Goal: Transaction & Acquisition: Purchase product/service

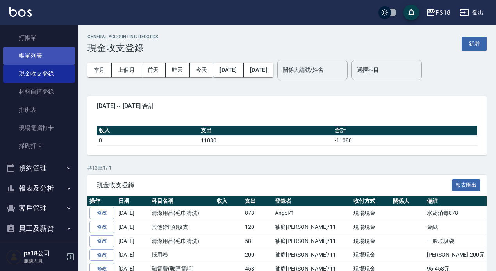
scroll to position [9, 0]
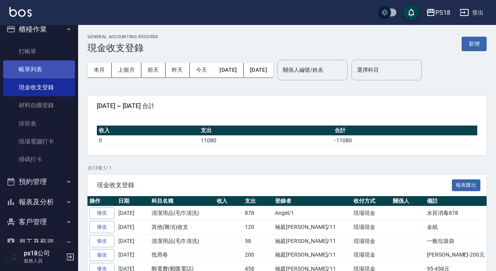
click at [42, 72] on link "帳單列表" at bounding box center [39, 69] width 72 height 18
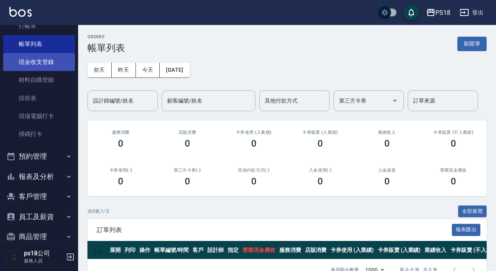
scroll to position [48, 0]
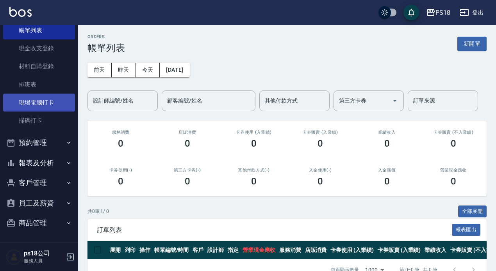
click at [45, 108] on link "現場電腦打卡" at bounding box center [39, 103] width 72 height 18
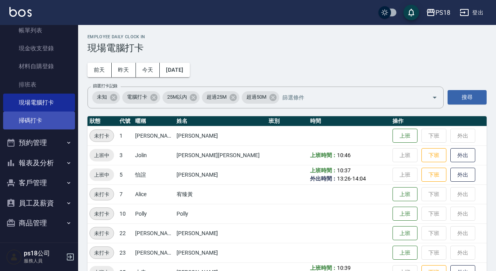
click at [47, 115] on link "掃碼打卡" at bounding box center [39, 121] width 72 height 18
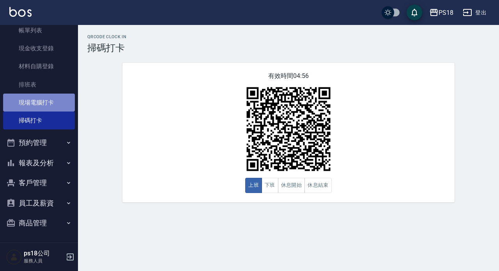
click at [49, 107] on link "現場電腦打卡" at bounding box center [39, 103] width 72 height 18
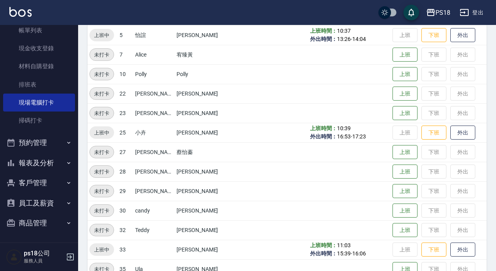
scroll to position [157, 0]
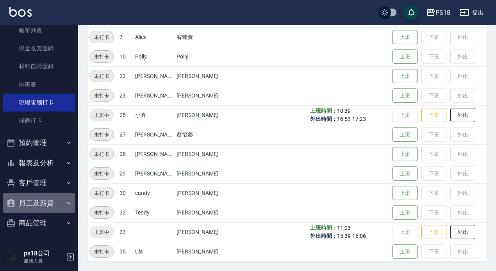
click at [60, 204] on button "員工及薪資" at bounding box center [39, 203] width 72 height 20
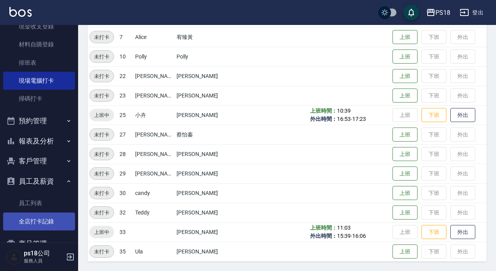
scroll to position [90, 0]
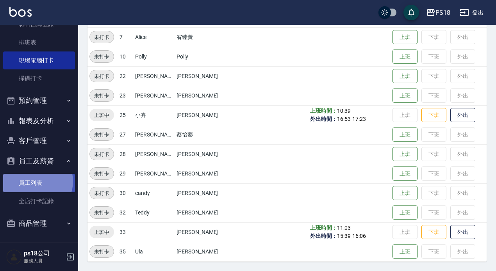
click at [35, 181] on link "員工列表" at bounding box center [39, 183] width 72 height 18
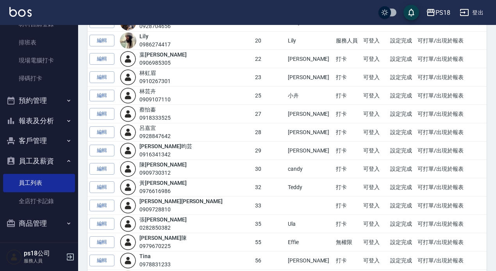
scroll to position [204, 0]
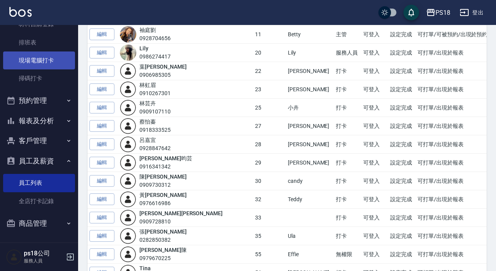
click at [31, 54] on link "現場電腦打卡" at bounding box center [39, 61] width 72 height 18
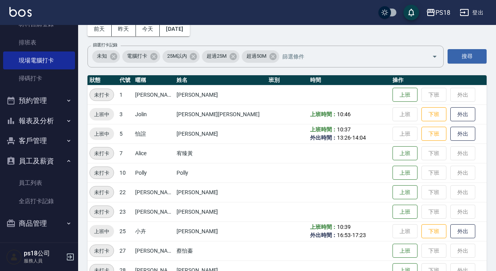
scroll to position [39, 0]
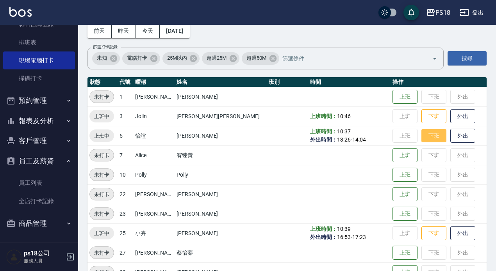
click at [421, 136] on button "下班" at bounding box center [433, 136] width 25 height 14
click at [421, 111] on button "下班" at bounding box center [433, 117] width 25 height 14
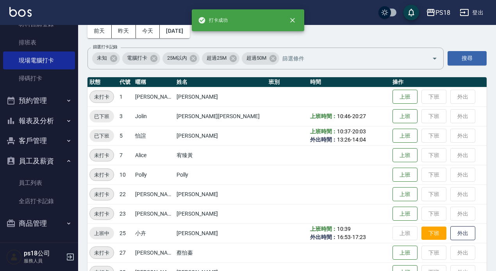
click at [421, 229] on button "下班" at bounding box center [433, 234] width 25 height 14
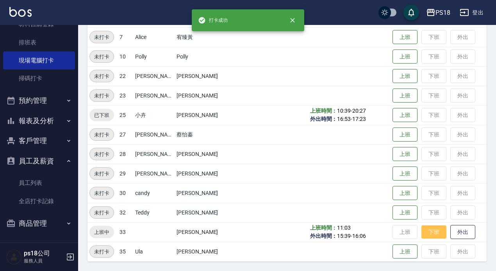
click at [421, 229] on button "下班" at bounding box center [433, 233] width 25 height 14
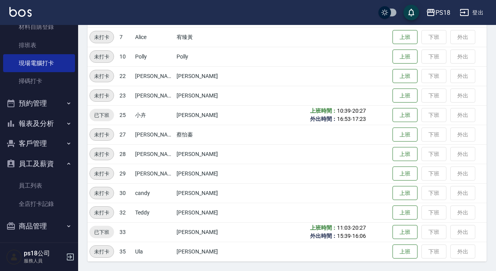
scroll to position [90, 0]
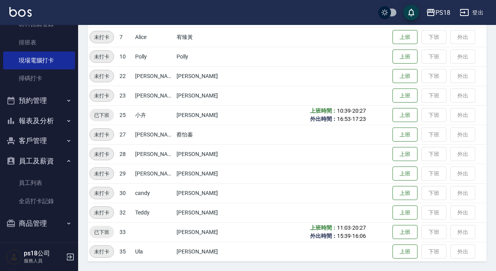
click at [44, 122] on button "報表及分析" at bounding box center [39, 121] width 72 height 20
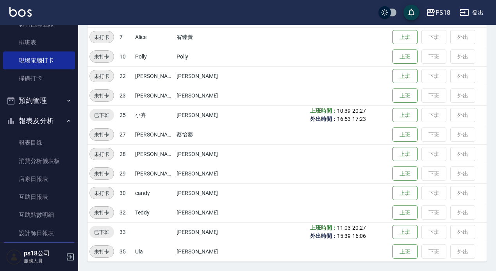
scroll to position [129, 0]
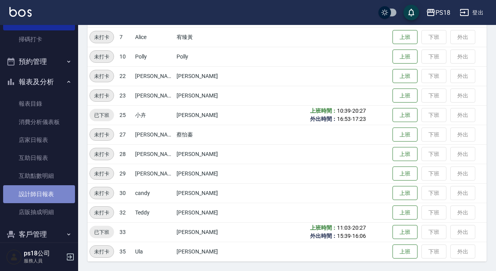
click at [43, 199] on link "設計師日報表" at bounding box center [39, 194] width 72 height 18
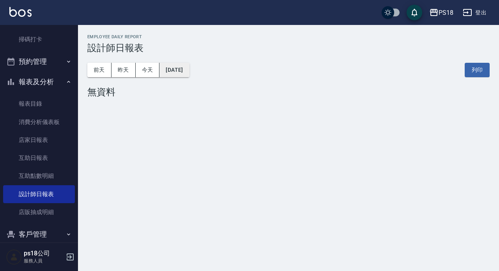
click at [189, 74] on button "[DATE]" at bounding box center [175, 70] width 30 height 14
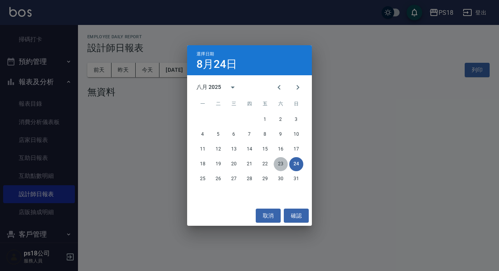
click at [279, 162] on button "23" at bounding box center [281, 164] width 14 height 14
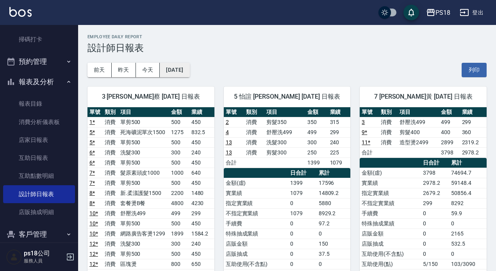
click at [189, 67] on button "2025/08/23" at bounding box center [175, 70] width 30 height 14
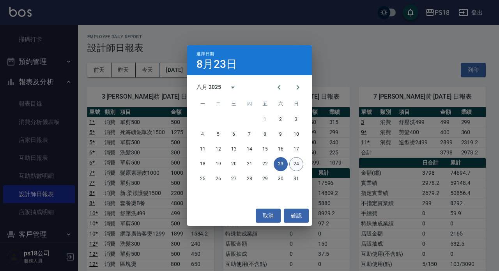
click at [293, 164] on button "24" at bounding box center [297, 164] width 14 height 14
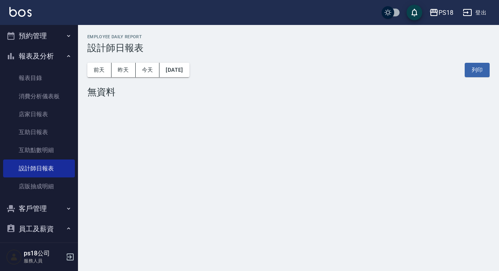
scroll to position [156, 0]
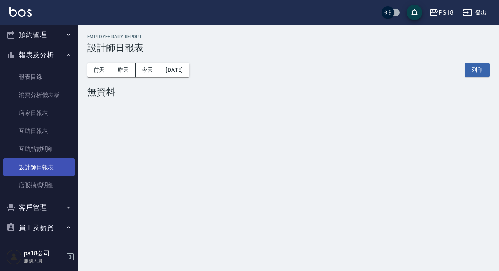
click at [43, 167] on link "設計師日報表" at bounding box center [39, 167] width 72 height 18
click at [50, 168] on link "設計師日報表" at bounding box center [39, 167] width 72 height 18
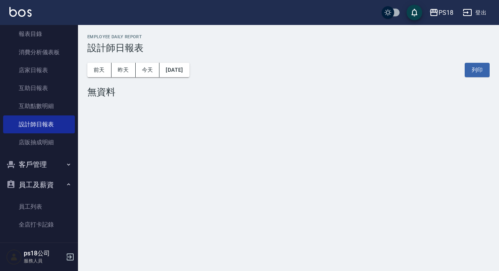
scroll to position [223, 0]
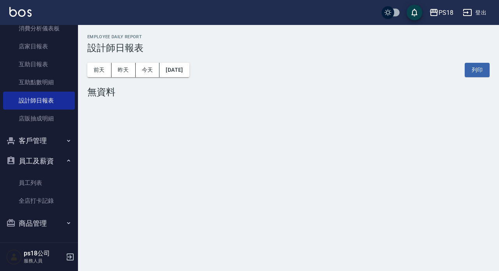
click at [43, 143] on button "客戶管理" at bounding box center [39, 141] width 72 height 20
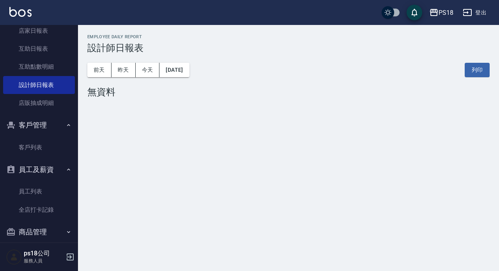
scroll to position [247, 0]
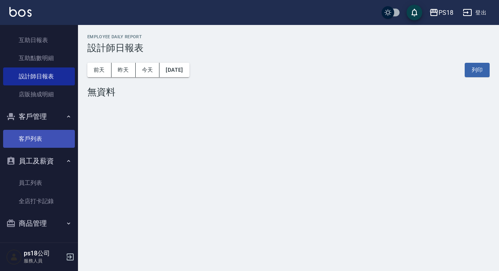
click at [42, 141] on link "客戶列表" at bounding box center [39, 139] width 72 height 18
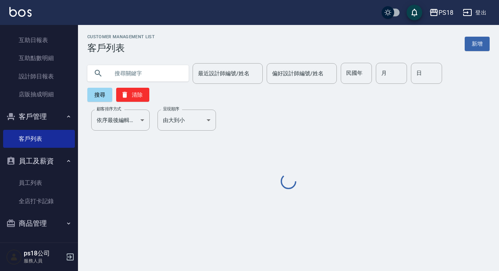
click at [166, 78] on input "text" at bounding box center [145, 73] width 73 height 21
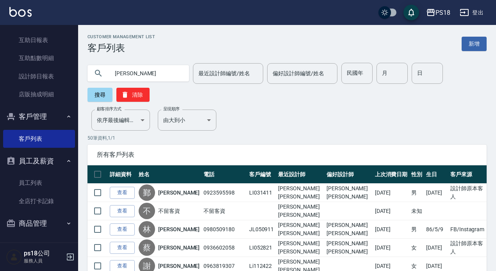
type input "劉宜"
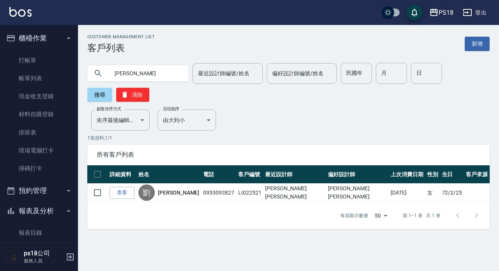
drag, startPoint x: 25, startPoint y: 56, endPoint x: 92, endPoint y: 56, distance: 67.5
click at [25, 57] on link "打帳單" at bounding box center [39, 61] width 72 height 18
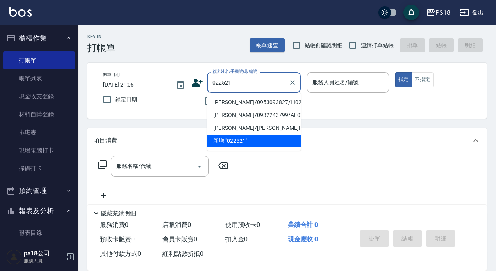
click at [226, 101] on li "[PERSON_NAME]/0953093827/LI022521" at bounding box center [254, 102] width 94 height 13
type input "[PERSON_NAME]/0953093827/LI022521"
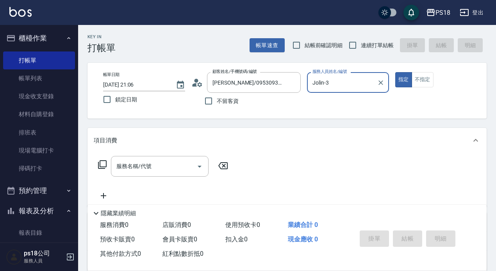
type input "Jolin-3"
click at [395, 72] on button "指定" at bounding box center [403, 79] width 17 height 15
type button "true"
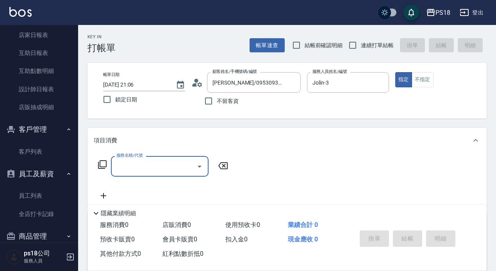
type input "＿"
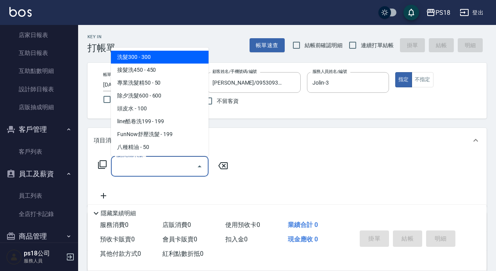
type input "Z"
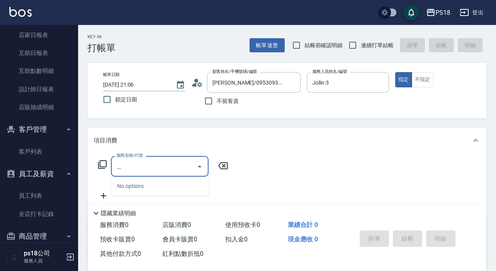
type input "法"
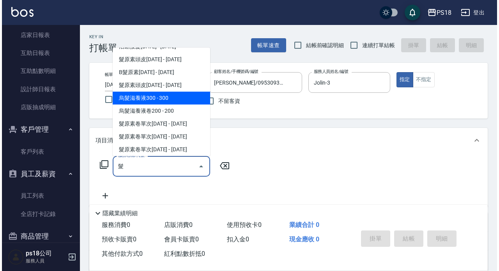
scroll to position [480, 0]
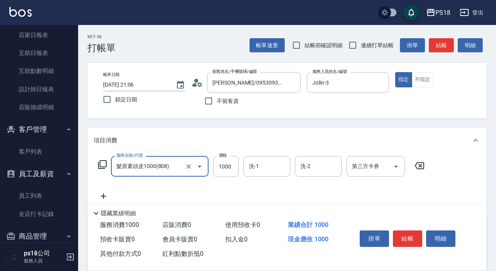
type input "髮原素頭皮1000(808)"
click at [101, 166] on icon at bounding box center [102, 164] width 9 height 9
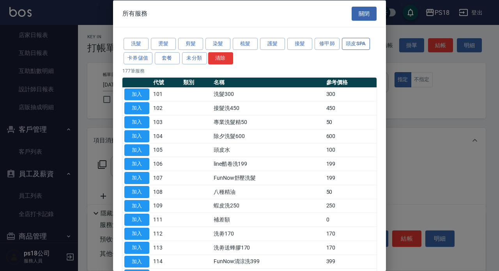
click at [350, 45] on button "頭皮SPA" at bounding box center [356, 44] width 28 height 12
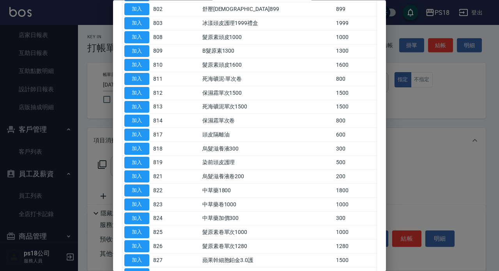
scroll to position [96, 0]
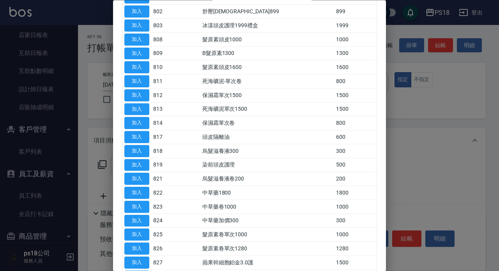
click at [475, 105] on div at bounding box center [249, 135] width 499 height 271
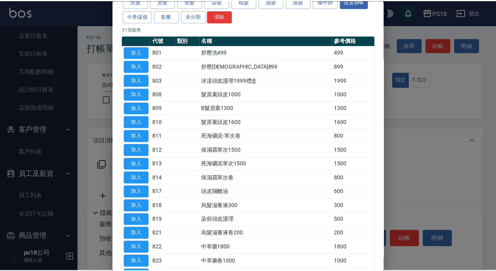
scroll to position [0, 0]
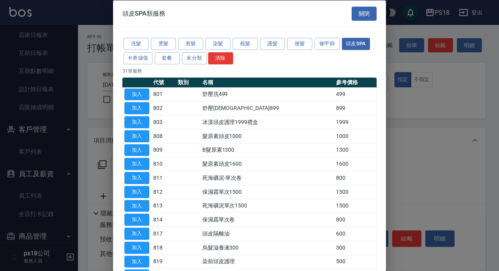
click at [348, 21] on div "頭皮SPA類服務 關閉" at bounding box center [249, 13] width 273 height 27
drag, startPoint x: 357, startPoint y: 20, endPoint x: 351, endPoint y: 57, distance: 37.2
click at [357, 20] on button "關閉" at bounding box center [364, 13] width 25 height 14
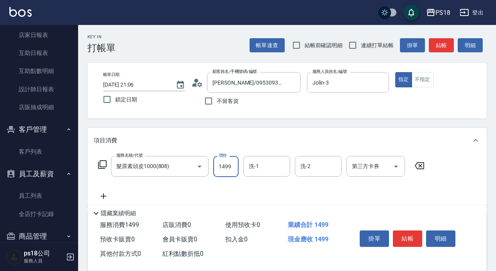
type input "1499"
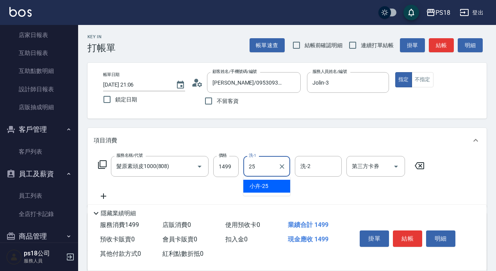
type input "小卉-25"
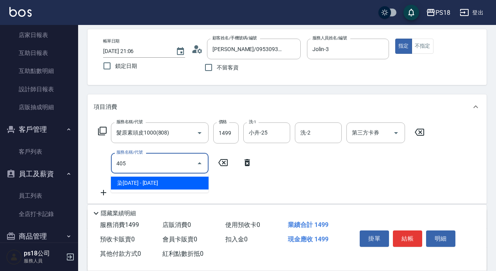
scroll to position [78, 0]
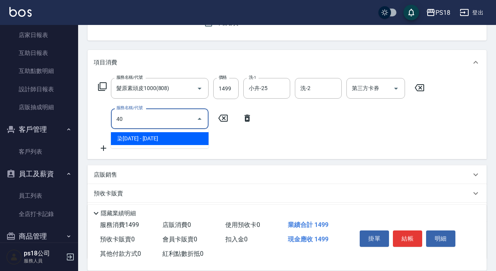
type input "4"
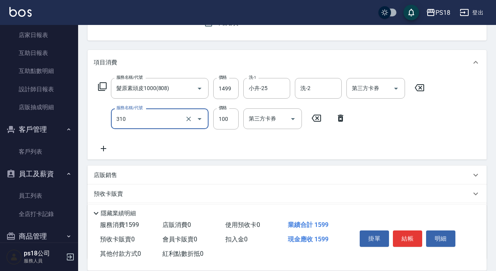
type input "瀏海100(310)"
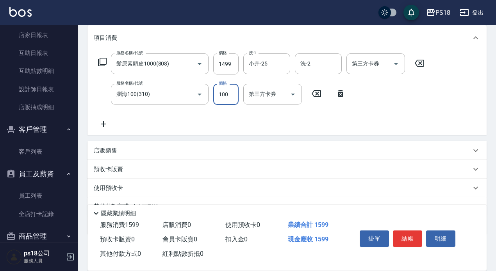
scroll to position [141, 0]
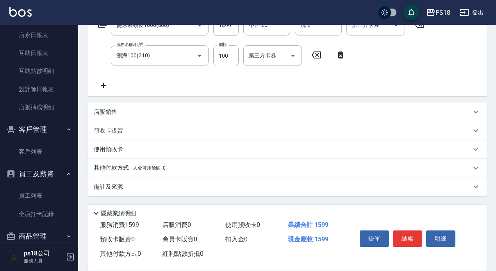
click at [128, 150] on div "使用預收卡" at bounding box center [282, 150] width 377 height 8
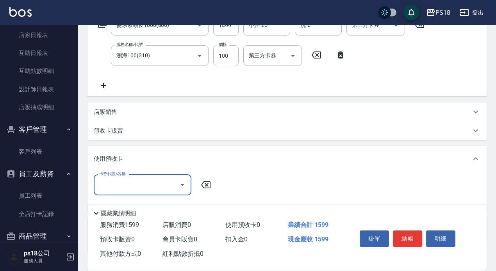
scroll to position [0, 0]
click at [128, 131] on div "預收卡販賣" at bounding box center [282, 131] width 377 height 8
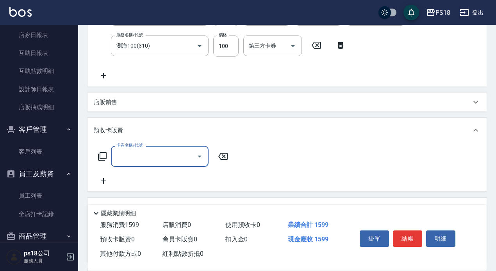
scroll to position [258, 0]
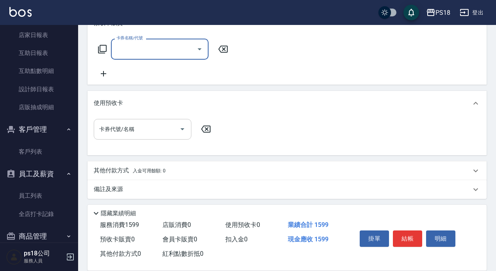
click at [151, 127] on input "卡券代號/名稱" at bounding box center [136, 130] width 79 height 14
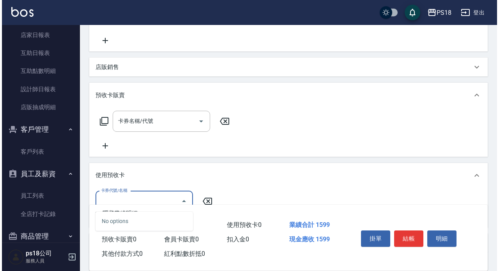
scroll to position [141, 0]
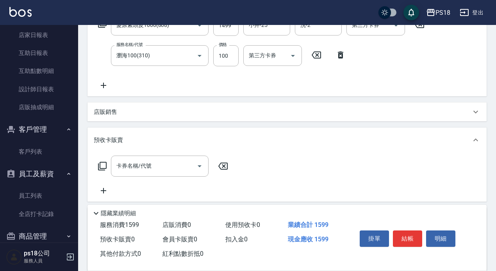
click at [105, 167] on icon at bounding box center [102, 166] width 9 height 9
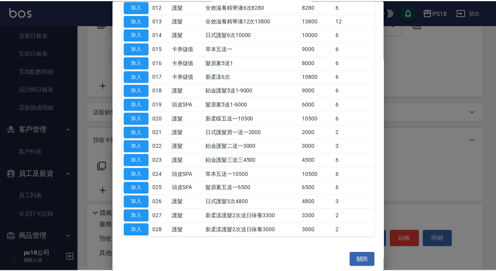
scroll to position [243, 0]
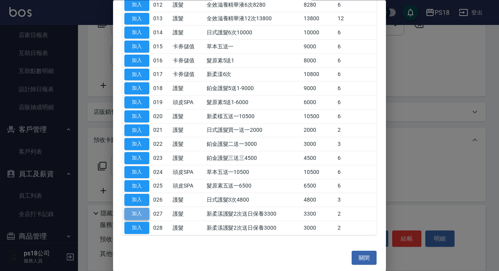
click at [146, 213] on button "加入" at bounding box center [136, 214] width 25 height 12
type input "新柔漾護髮2次送日保養3300(027)"
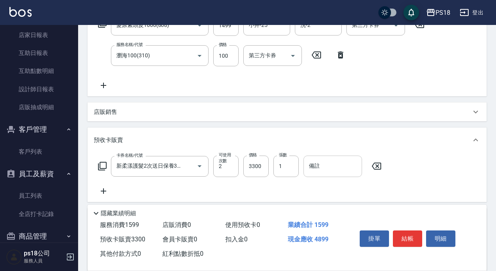
drag, startPoint x: 284, startPoint y: 167, endPoint x: 305, endPoint y: 168, distance: 20.7
click at [286, 168] on input "1" at bounding box center [285, 166] width 25 height 21
type input "1"
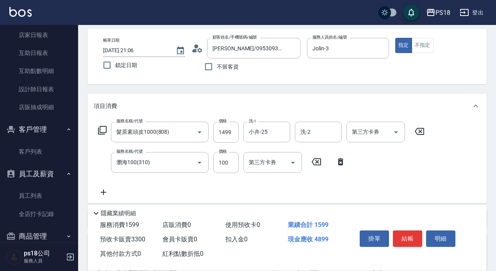
scroll to position [0, 0]
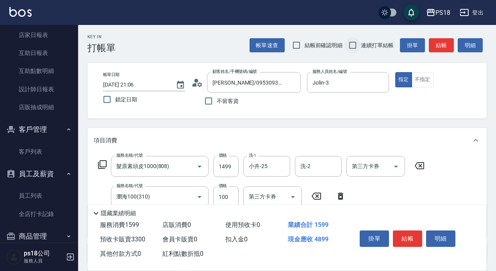
click at [357, 47] on input "連續打單結帳" at bounding box center [352, 45] width 16 height 16
checkbox input "true"
drag, startPoint x: 414, startPoint y: 233, endPoint x: 420, endPoint y: 233, distance: 6.2
click at [414, 233] on button "結帳" at bounding box center [407, 239] width 29 height 16
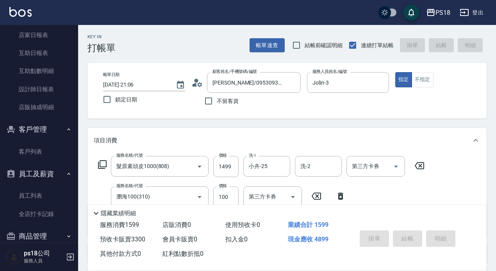
type input "2025/08/24 21:10"
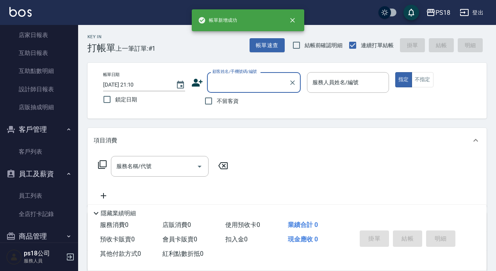
click at [234, 80] on input "顧客姓名/手機號碼/編號" at bounding box center [247, 83] width 75 height 14
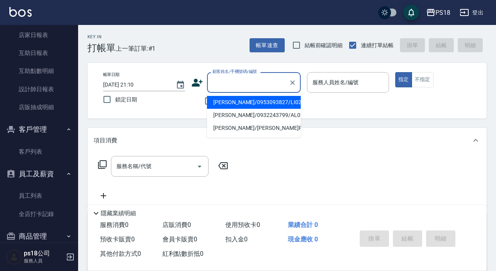
click at [239, 101] on li "[PERSON_NAME]/0953093827/LI022521" at bounding box center [254, 102] width 94 height 13
type input "[PERSON_NAME]/0953093827/LI022521"
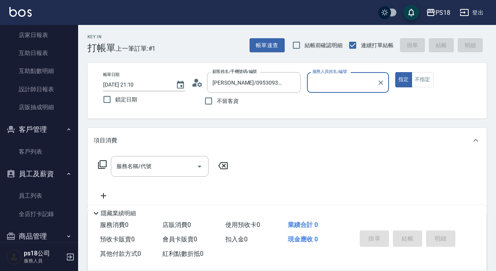
type input "Jolin-3"
click at [395, 72] on button "指定" at bounding box center [403, 79] width 17 height 15
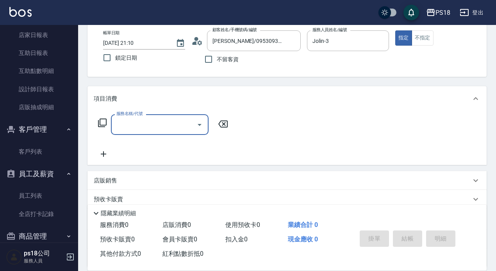
scroll to position [78, 0]
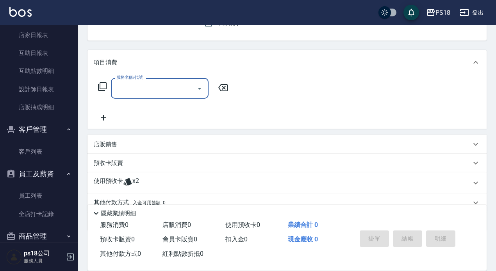
click at [139, 179] on div "使用預收卡 x2" at bounding box center [282, 183] width 377 height 12
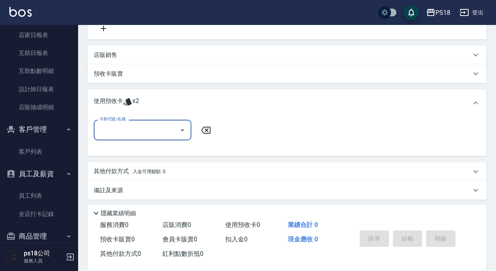
scroll to position [169, 0]
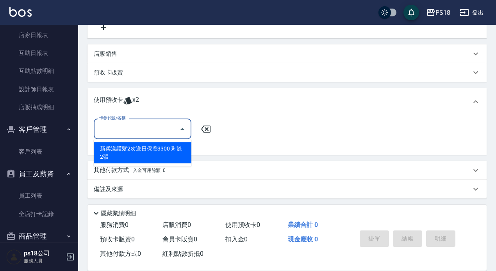
click at [133, 129] on input "卡券代號/名稱" at bounding box center [136, 129] width 79 height 14
click at [130, 155] on div "新柔漾護髮2次送日保養3300 剩餘2張" at bounding box center [143, 152] width 98 height 21
type input "新柔漾護髮2次送日保養3300"
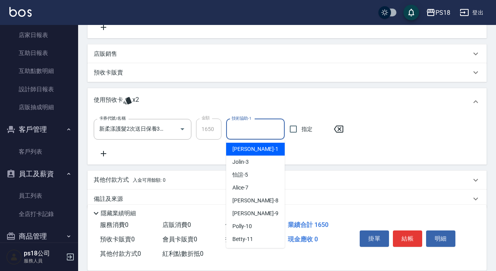
click at [240, 135] on input "技術協助-1" at bounding box center [255, 130] width 52 height 14
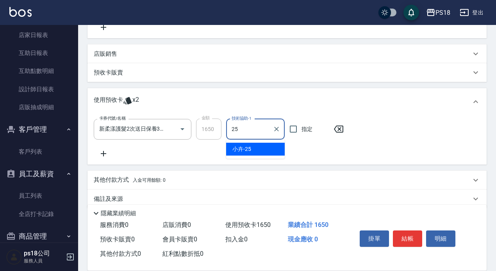
type input "小卉-25"
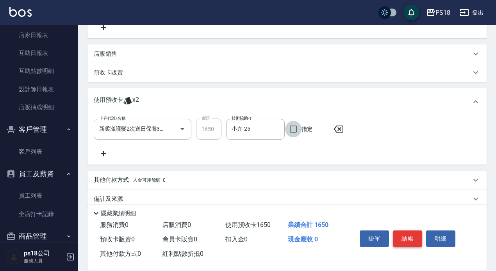
click at [411, 232] on button "結帳" at bounding box center [407, 239] width 29 height 16
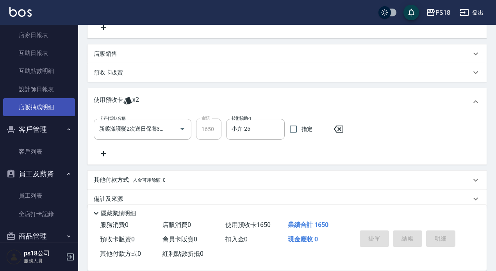
type input "[DATE] 21:11"
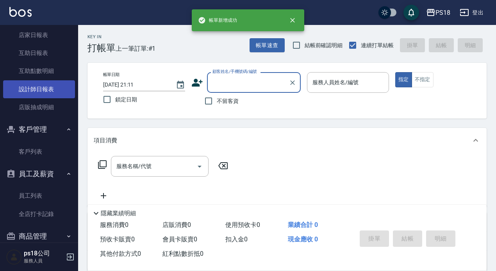
scroll to position [0, 0]
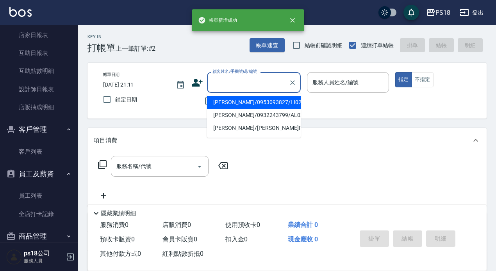
click at [218, 78] on input "顧客姓名/手機號碼/編號" at bounding box center [247, 83] width 75 height 14
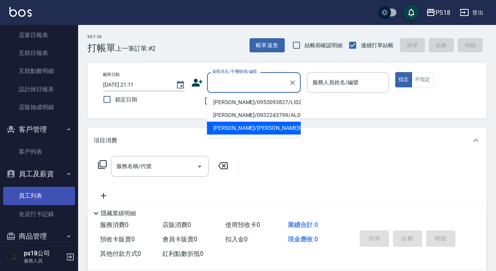
scroll to position [247, 0]
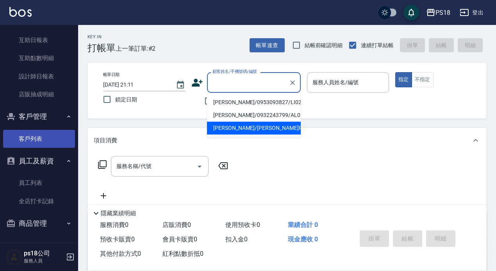
click at [30, 134] on link "客戶列表" at bounding box center [39, 139] width 72 height 18
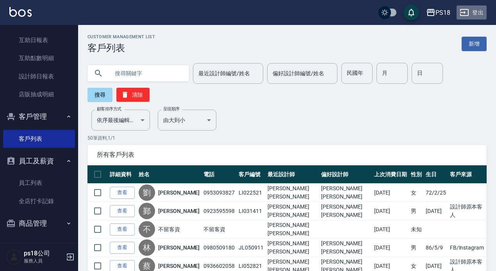
click at [474, 14] on button "登出" at bounding box center [471, 12] width 30 height 14
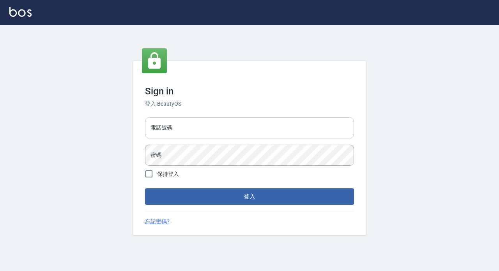
click at [185, 130] on input "電話號碼" at bounding box center [249, 127] width 209 height 21
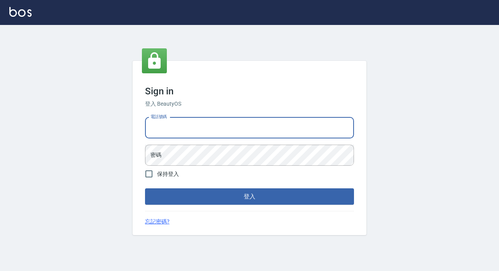
type input "0938317317"
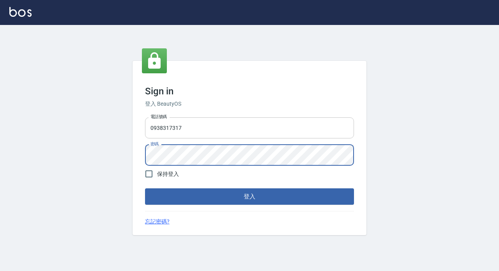
click at [145, 188] on button "登入" at bounding box center [249, 196] width 209 height 16
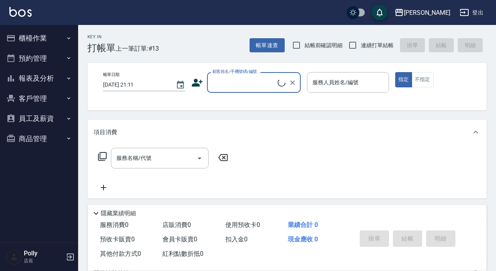
click at [42, 40] on button "櫃檯作業" at bounding box center [39, 38] width 72 height 20
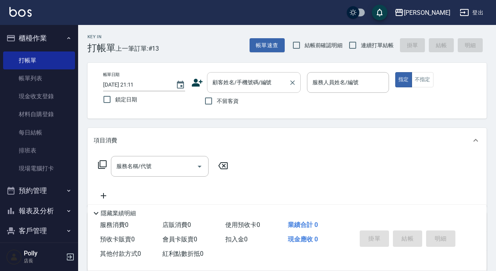
click at [235, 88] on input "顧客姓名/手機號碼/編號" at bounding box center [247, 83] width 75 height 14
click at [403, 14] on icon "button" at bounding box center [399, 12] width 8 height 7
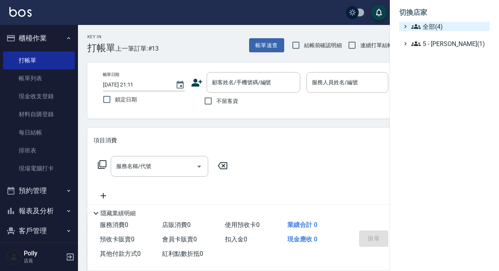
click at [441, 30] on span "全部(4)" at bounding box center [449, 26] width 75 height 9
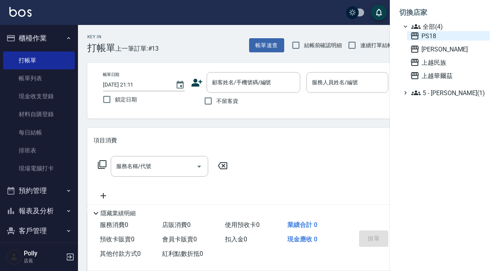
click at [434, 38] on span "PS18" at bounding box center [449, 35] width 76 height 9
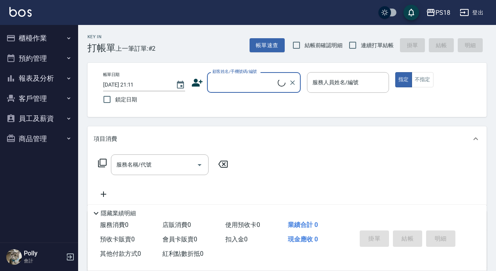
click at [247, 73] on label "顧客姓名/手機號碼/編號" at bounding box center [234, 72] width 44 height 6
click at [247, 76] on input "顧客姓名/手機號碼/編號" at bounding box center [243, 83] width 67 height 14
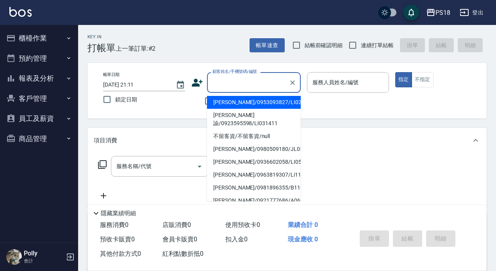
click at [246, 86] on input "顧客姓名/手機號碼/編號" at bounding box center [247, 83] width 75 height 14
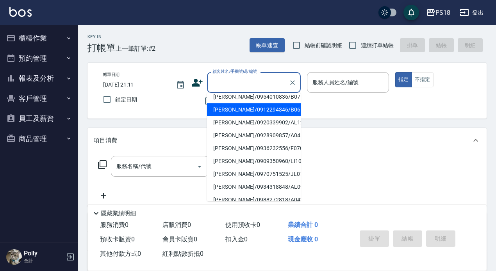
click at [254, 86] on input "顧客姓名/手機號碼/編號" at bounding box center [247, 83] width 75 height 14
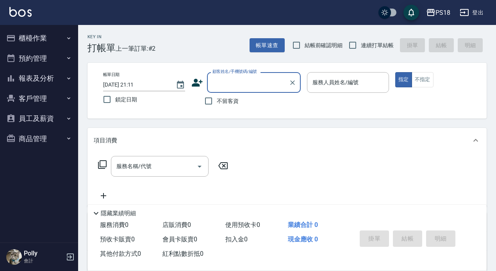
drag, startPoint x: 226, startPoint y: 98, endPoint x: 252, endPoint y: 102, distance: 26.4
click at [226, 99] on span "不留客資" at bounding box center [228, 101] width 22 height 8
click at [217, 99] on input "不留客資" at bounding box center [208, 101] width 16 height 16
checkbox input "true"
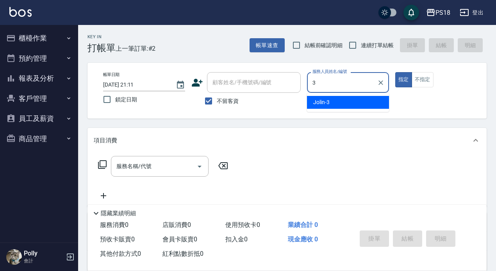
type input "Jolin-3"
type button "true"
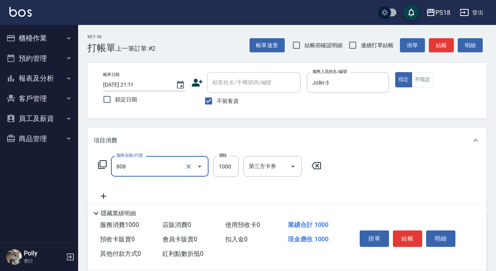
type input "髮原素頭皮1000(808)"
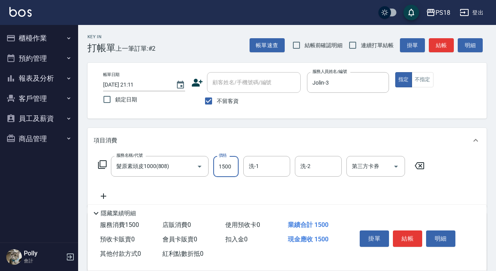
type input "1500"
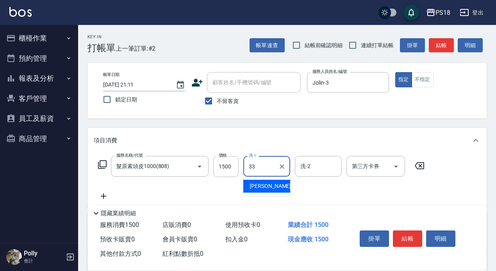
type input "[PERSON_NAME]-33"
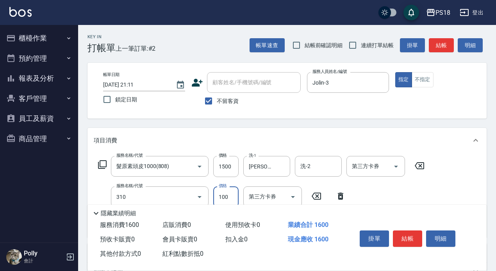
type input "瀏海100(310)"
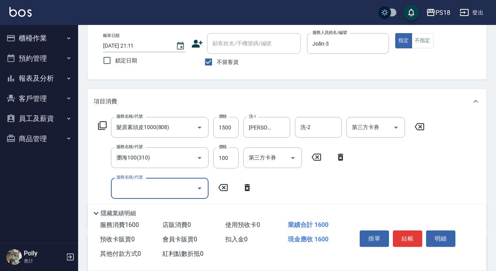
type input "＿"
type input "TKO水油質護髮(618)"
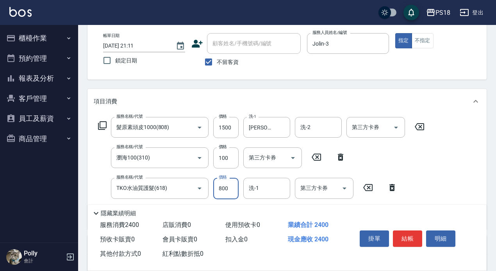
type input "800"
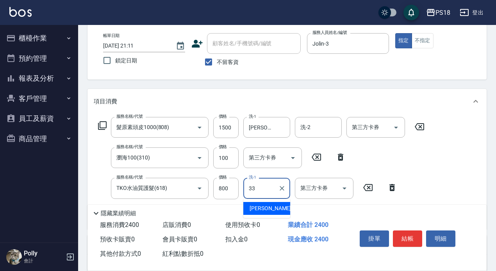
type input "[PERSON_NAME]-33"
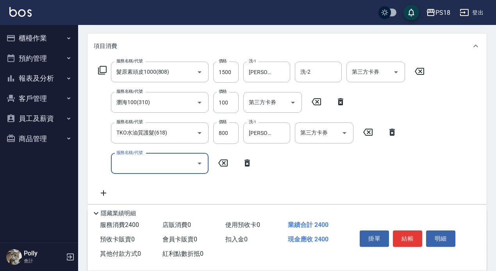
scroll to position [183, 0]
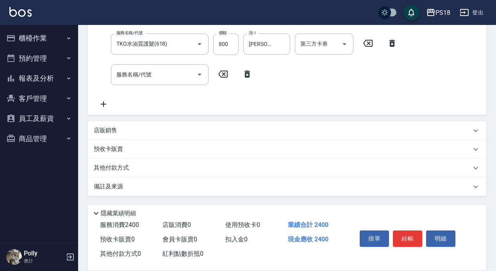
click at [133, 130] on div "店販銷售" at bounding box center [282, 130] width 377 height 8
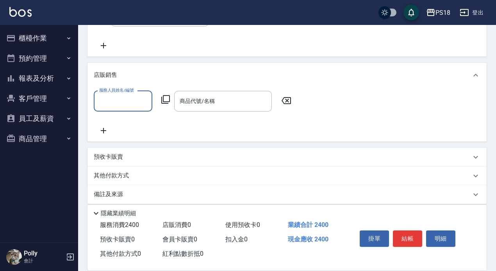
scroll to position [249, 0]
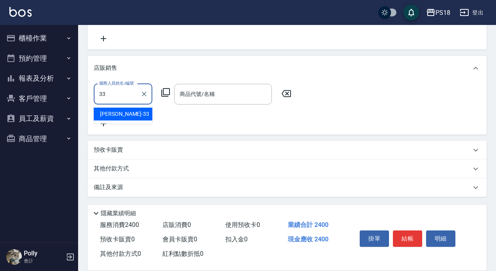
type input "3"
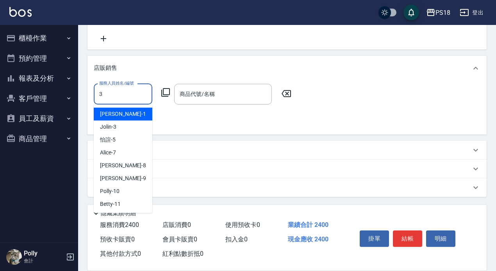
type input "Jolin-3"
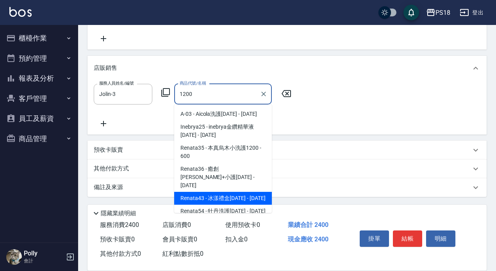
type input "冰漾禮盒1200"
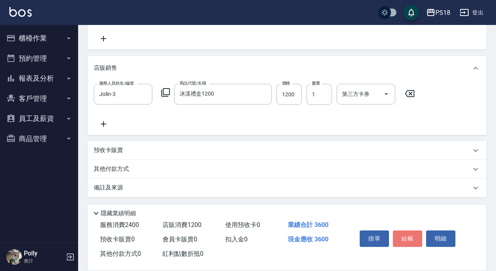
click at [401, 235] on button "結帳" at bounding box center [407, 239] width 29 height 16
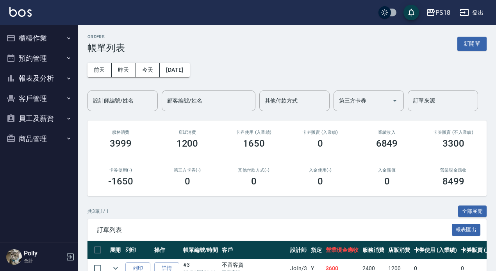
click at [54, 41] on button "櫃檯作業" at bounding box center [39, 38] width 72 height 20
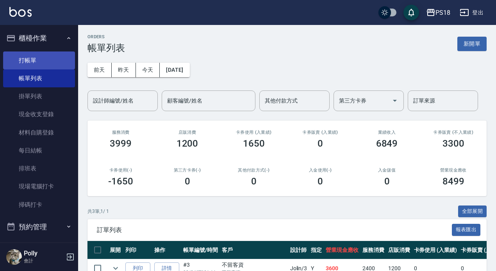
click at [43, 54] on link "打帳單" at bounding box center [39, 61] width 72 height 18
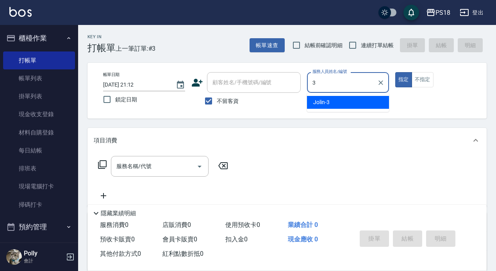
type input "Jolin-3"
type button "true"
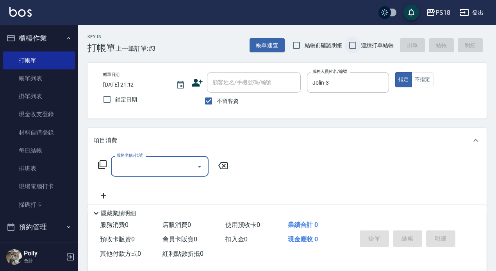
drag, startPoint x: 356, startPoint y: 48, endPoint x: 351, endPoint y: 46, distance: 4.9
click at [354, 47] on input "連續打單結帳" at bounding box center [352, 45] width 16 height 16
checkbox input "true"
click at [160, 164] on input "服務名稱/代號" at bounding box center [153, 167] width 79 height 14
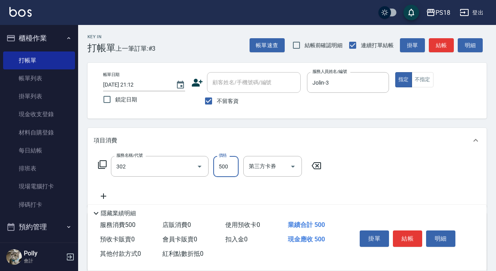
type input "單剪500(302)"
type input "500"
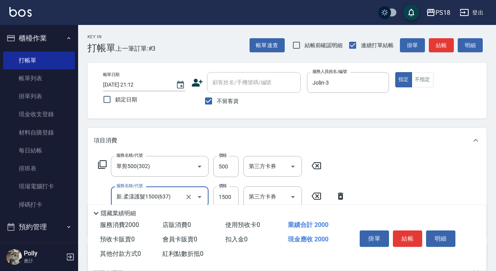
type input "新.柔漾護髮1500(637)"
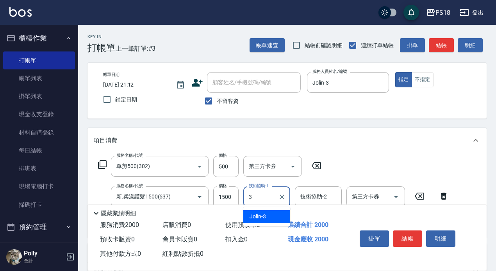
type input "Jolin-3"
type input "染1500(405)"
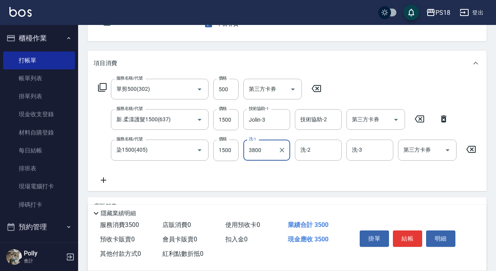
scroll to position [78, 0]
type input "3800"
drag, startPoint x: 240, startPoint y: 150, endPoint x: 233, endPoint y: 149, distance: 7.0
click at [239, 150] on div "服務名稱/代號 染1500(405) 服務名稱/代號 價格 1500 價格 洗-1 洗-1 洗-2 洗-2 洗-3 洗-3 第三方卡券 第三方卡券" at bounding box center [299, 149] width 411 height 21
click at [230, 149] on input "1500" at bounding box center [225, 149] width 25 height 21
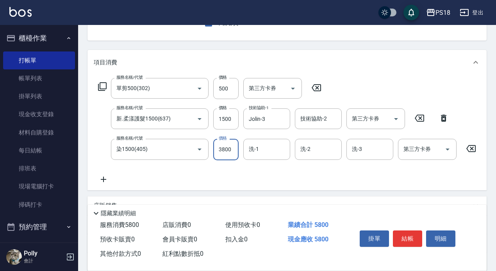
type input "3800"
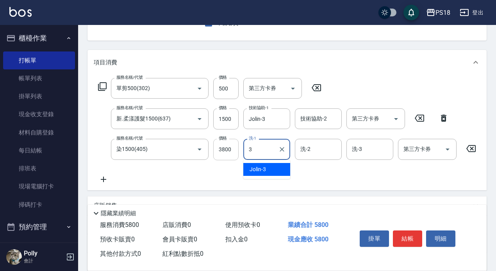
type input "Jolin-3"
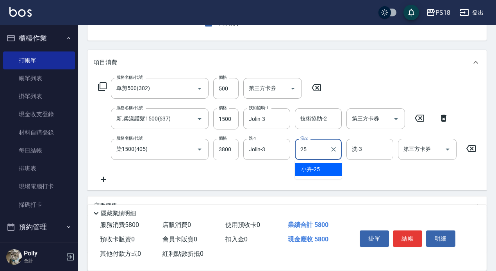
type input "小卉-25"
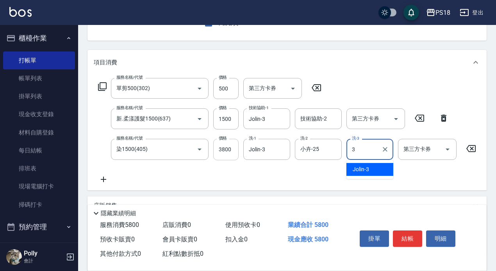
type input "Jolin-3"
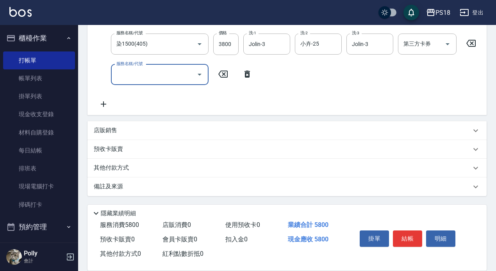
scroll to position [190, 0]
click at [151, 132] on div "店販銷售" at bounding box center [282, 130] width 377 height 8
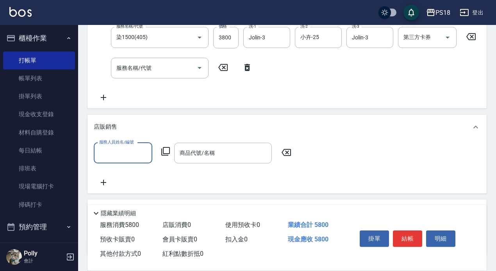
scroll to position [0, 0]
type input "Jolin-3"
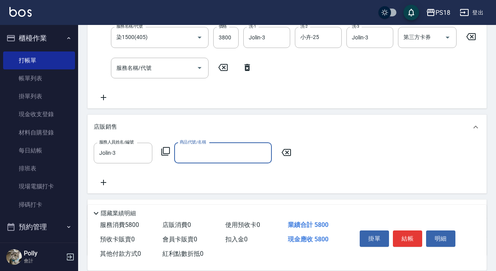
type input "R"
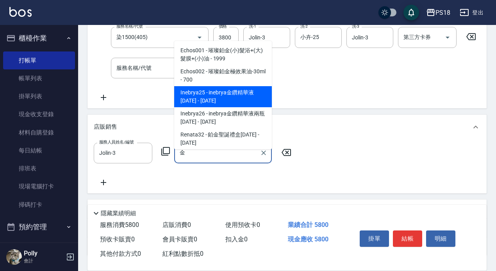
type input "inebrya金鑽精華液1200"
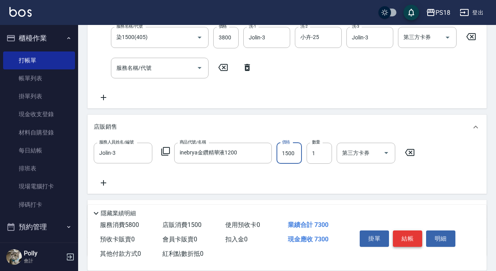
type input "1500"
click at [398, 233] on button "結帳" at bounding box center [407, 239] width 29 height 16
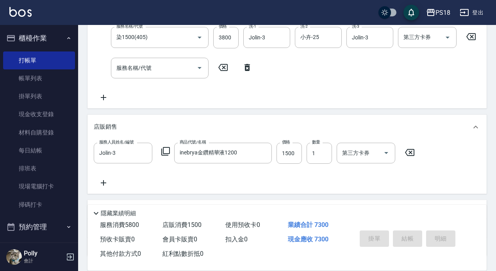
type input "[DATE] 21:13"
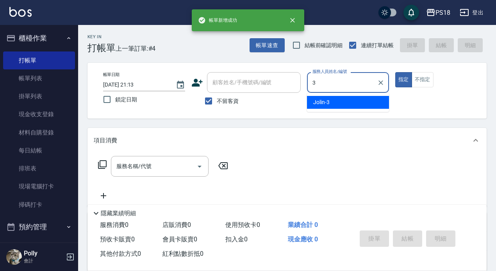
type input "Jolin-3"
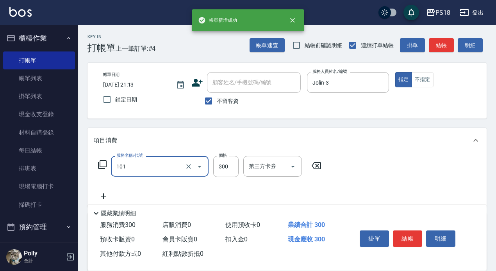
type input "洗髮300(101)"
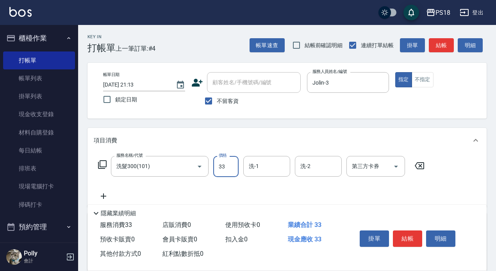
type input "33"
type input "Line酷券"
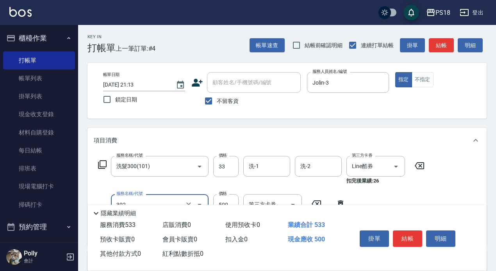
type input "單剪500(302)"
type input "500"
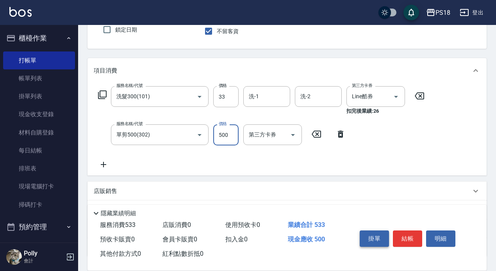
scroll to position [78, 0]
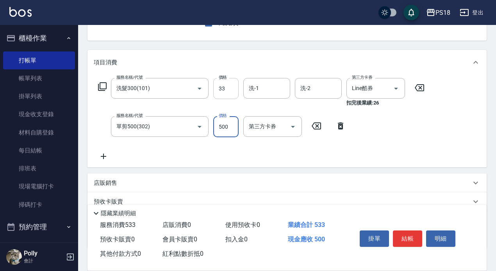
click at [230, 86] on input "33" at bounding box center [225, 88] width 25 height 21
type input "300"
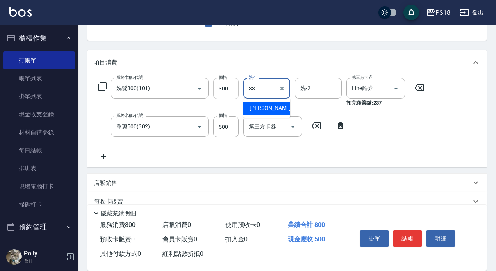
type input "[PERSON_NAME]-33"
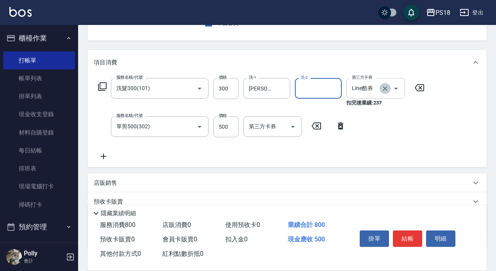
click at [380, 90] on button "Clear" at bounding box center [384, 88] width 11 height 11
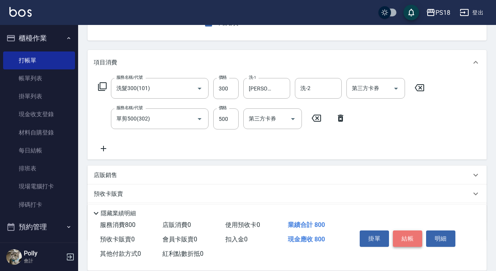
click at [403, 234] on button "結帳" at bounding box center [407, 239] width 29 height 16
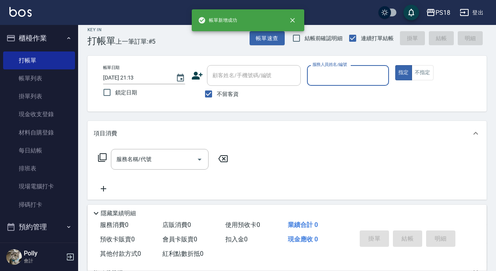
scroll to position [0, 0]
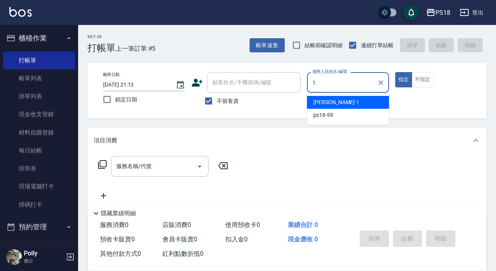
type input "[PERSON_NAME]-1"
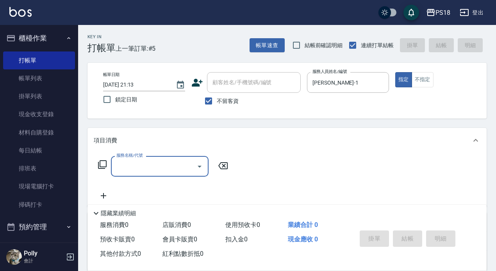
type input "＿"
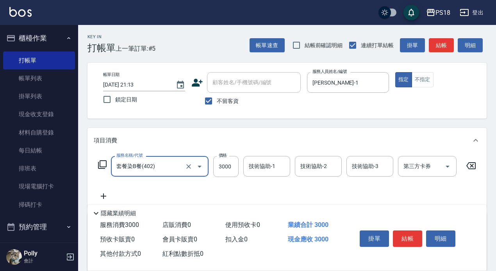
type input "套餐染B餐(402)"
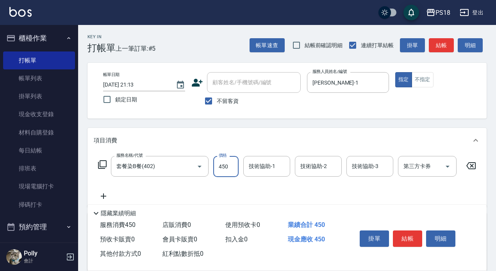
type input "4500"
type input "1"
type input "小卉-25"
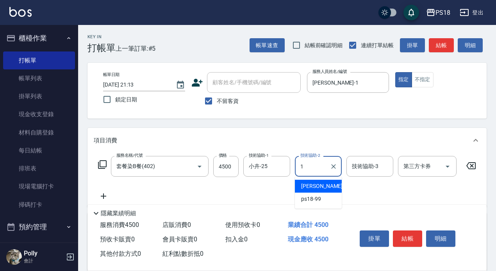
type input "[PERSON_NAME]-1"
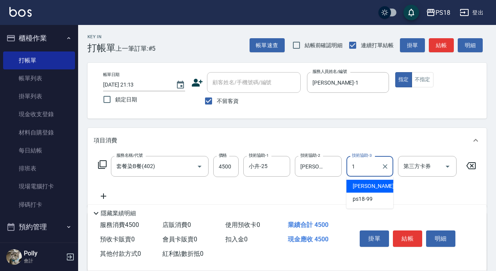
type input "[PERSON_NAME]-1"
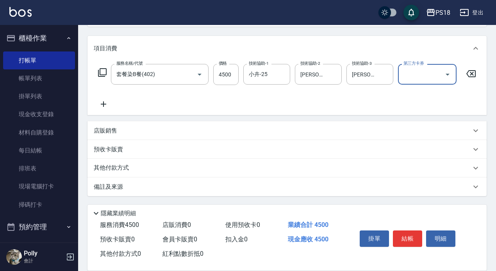
scroll to position [99, 0]
click at [135, 163] on div "其他付款方式" at bounding box center [286, 168] width 399 height 19
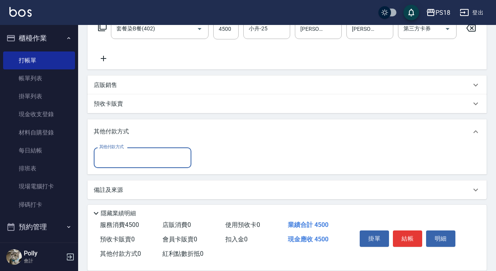
scroll to position [146, 0]
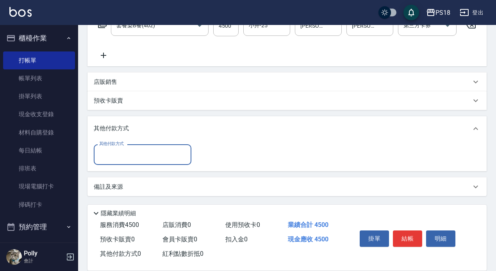
click at [130, 150] on input "其他付款方式" at bounding box center [142, 155] width 91 height 14
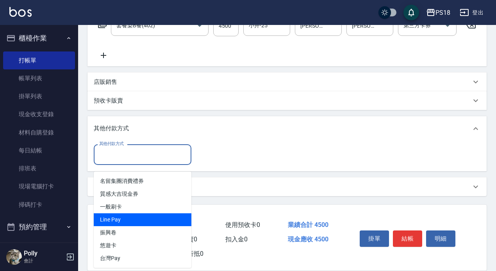
click at [130, 215] on span "Line Pay" at bounding box center [143, 219] width 98 height 13
type input "Line Pay"
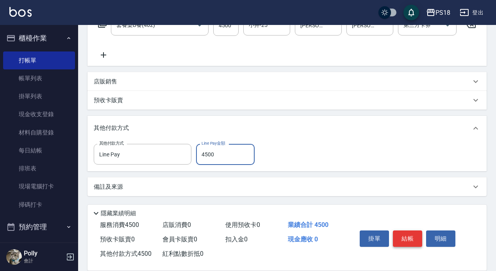
type input "4500"
click at [404, 236] on button "結帳" at bounding box center [407, 239] width 29 height 16
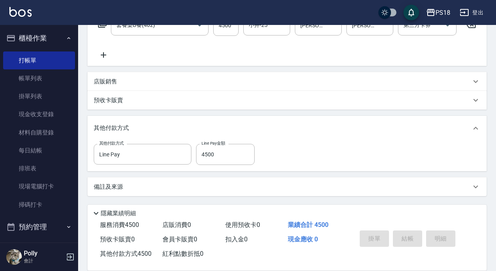
type input "[DATE] 21:14"
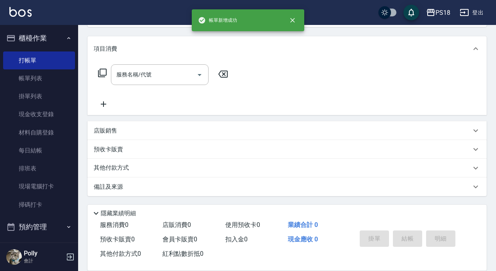
scroll to position [0, 0]
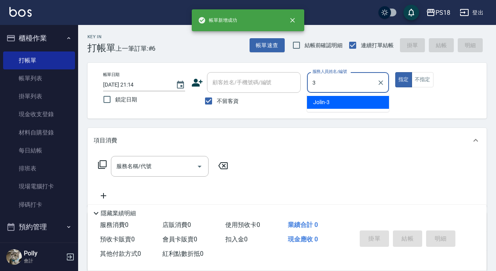
type input "Jolin-3"
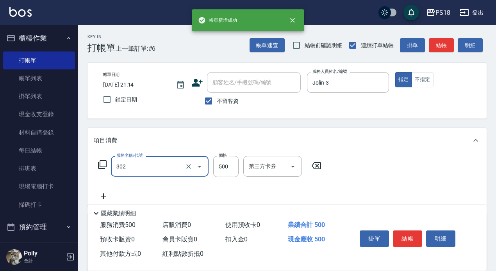
type input "單剪500(302)"
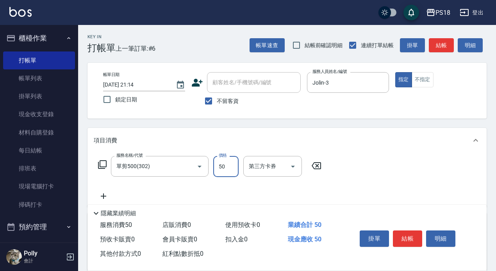
type input "500"
click at [411, 236] on button "結帳" at bounding box center [407, 239] width 29 height 16
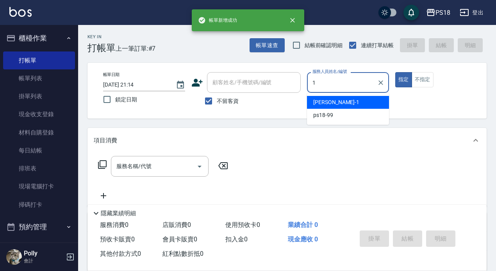
type input "[PERSON_NAME]-1"
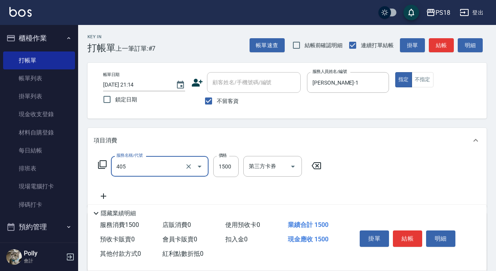
type input "染1500(405)"
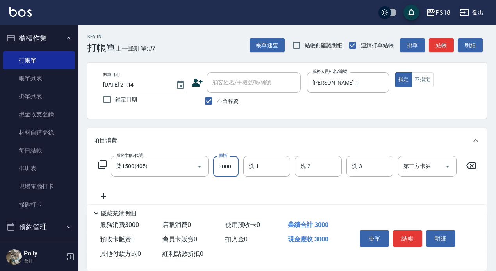
type input "3000"
type input "小卉-25"
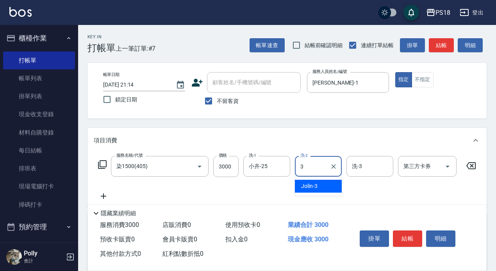
type input "Jolin-3"
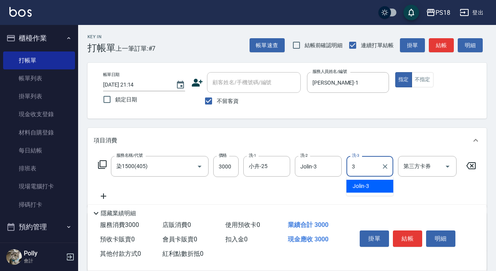
type input "Jolin-3"
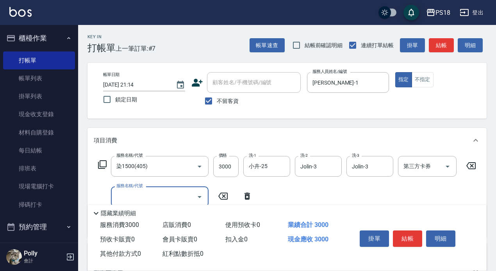
type input "B"
type input "日式結構護(609)"
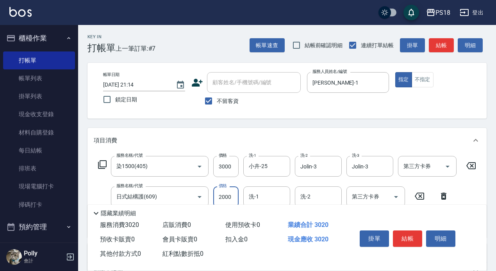
type input "2000"
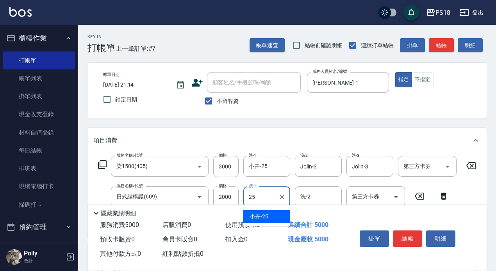
type input "小卉-25"
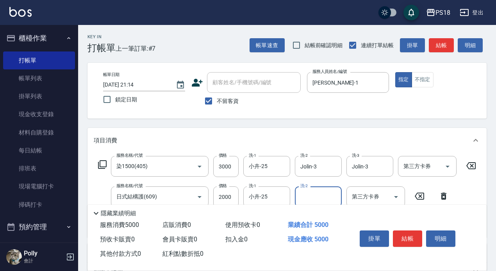
drag, startPoint x: 443, startPoint y: 47, endPoint x: 431, endPoint y: 55, distance: 14.6
click at [443, 47] on button "結帳" at bounding box center [440, 45] width 25 height 14
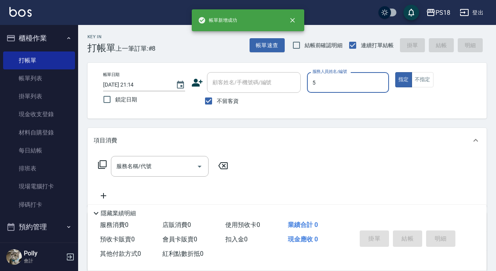
type input "怡諠-5"
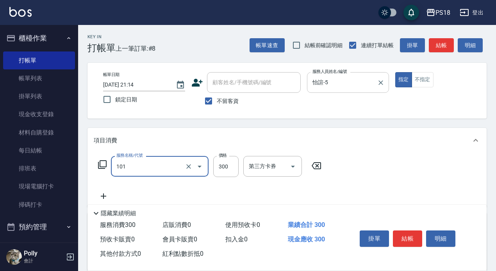
type input "洗髮300(101)"
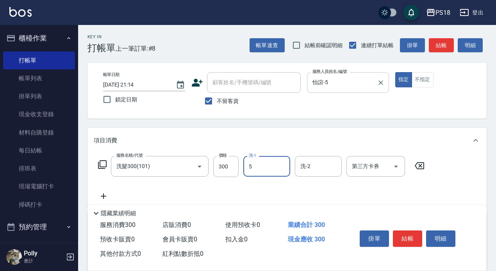
type input "怡諠-5"
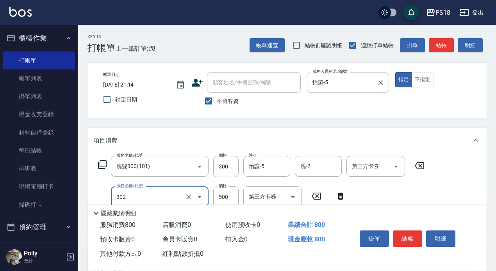
type input "單剪500(302)"
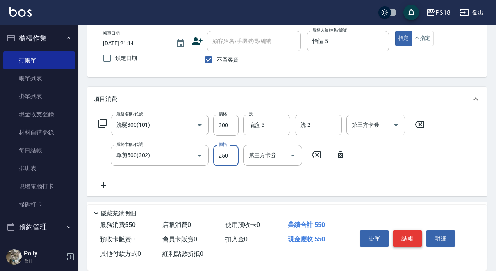
scroll to position [39, 0]
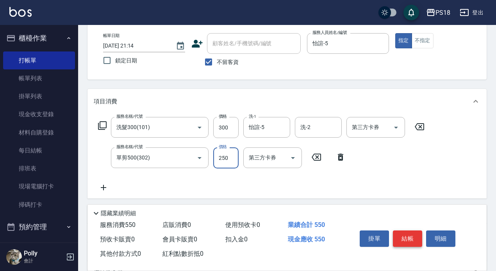
type input "250"
click at [415, 240] on button "結帳" at bounding box center [407, 239] width 29 height 16
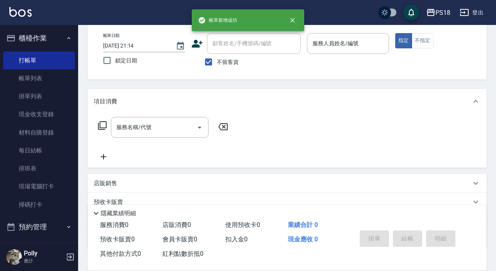
click at [231, 60] on span "不留客資" at bounding box center [228, 62] width 22 height 8
click at [217, 60] on input "不留客資" at bounding box center [208, 62] width 16 height 16
checkbox input "false"
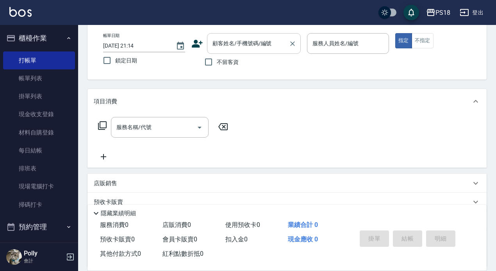
drag, startPoint x: 252, startPoint y: 52, endPoint x: 259, endPoint y: 51, distance: 6.6
click at [253, 51] on div "顧客姓名/手機號碼/編號" at bounding box center [254, 43] width 94 height 21
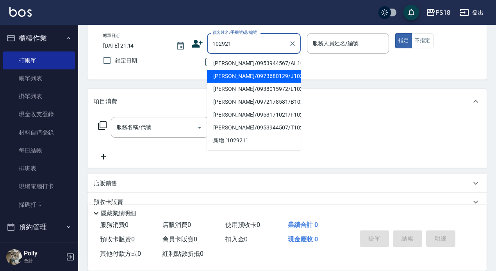
click at [293, 75] on li "[PERSON_NAME]/0973680129/J102921" at bounding box center [254, 76] width 94 height 13
type input "[PERSON_NAME]/0973680129/J102921"
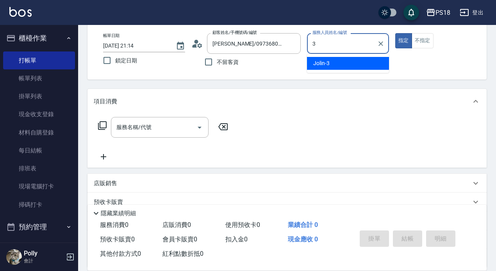
type input "Jolin-3"
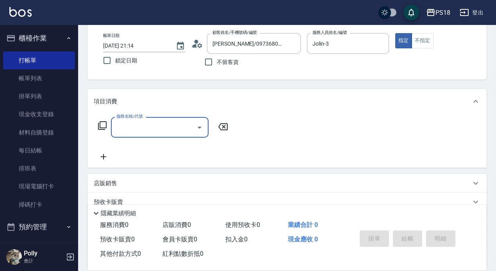
type input "4"
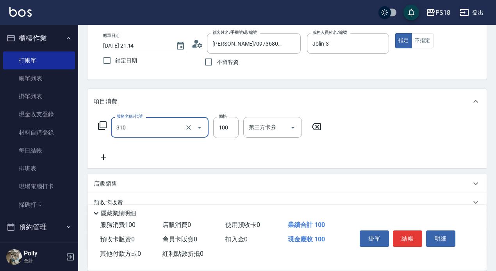
type input "瀏海100(310)"
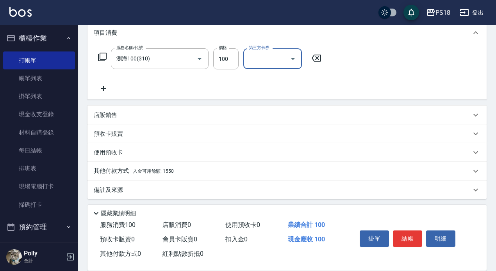
scroll to position [111, 0]
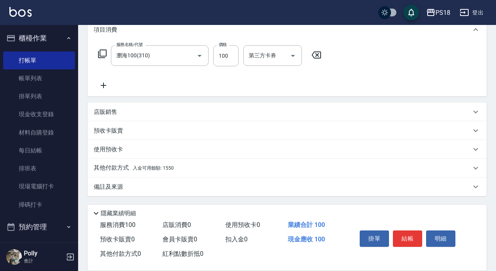
drag, startPoint x: 100, startPoint y: 80, endPoint x: 108, endPoint y: 81, distance: 7.8
click at [101, 80] on div "服務名稱/代號 瀏海100(310) 服務名稱/代號 價格 100 價格 第三方卡券 第三方卡券" at bounding box center [210, 67] width 232 height 45
click at [105, 85] on icon at bounding box center [104, 85] width 20 height 9
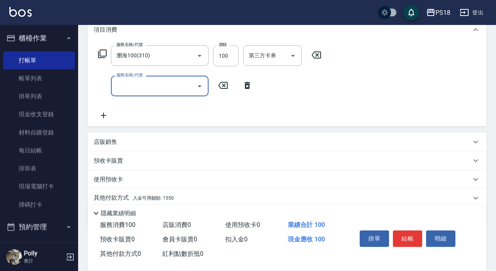
click at [149, 85] on input "服務名稱/代號" at bounding box center [153, 86] width 79 height 14
type input "火"
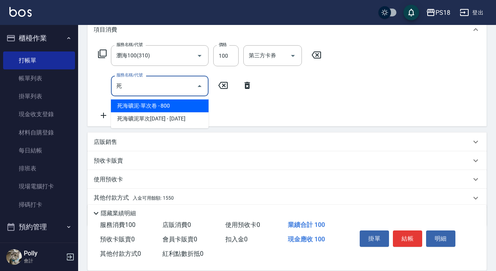
type input "死海礦泥-單次卷(811)"
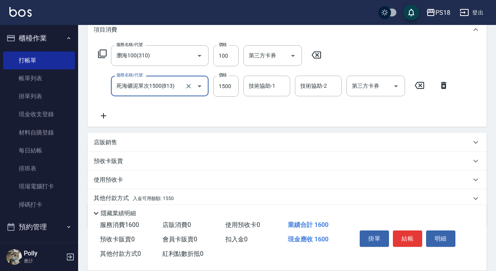
type input "死海礦泥單次1500(813)"
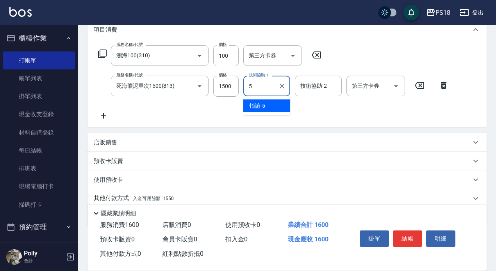
type input "怡諠-5"
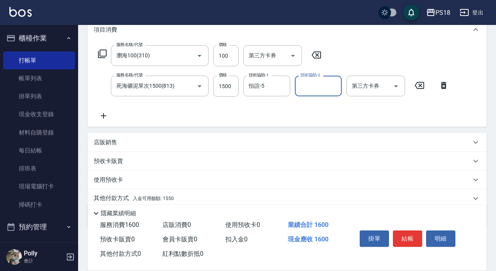
drag, startPoint x: 140, startPoint y: 139, endPoint x: 143, endPoint y: 136, distance: 4.4
click at [140, 139] on div "店販銷售" at bounding box center [282, 143] width 377 height 8
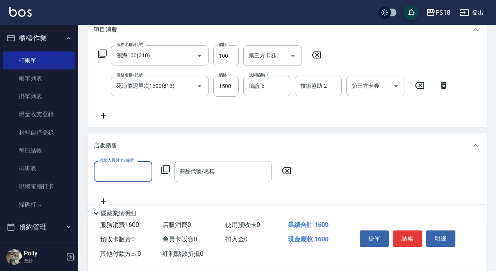
scroll to position [0, 0]
type input "Jolin-3"
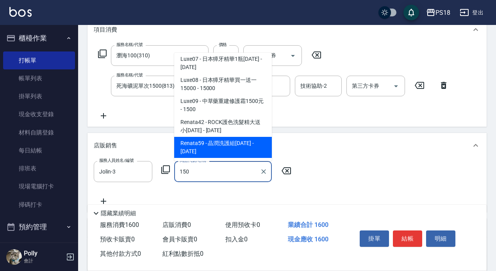
scroll to position [3, 0]
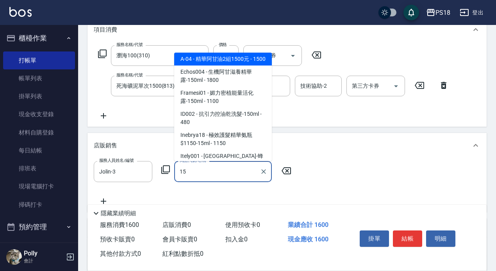
type input "1"
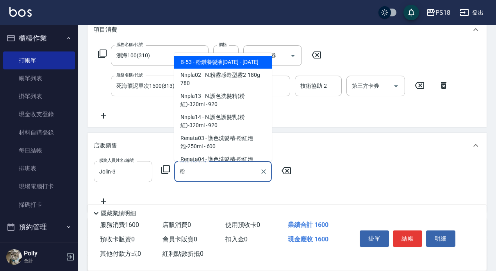
scroll to position [97, 0]
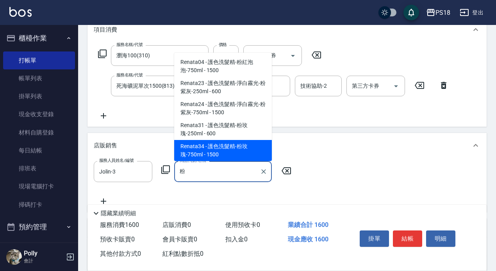
type input "護色洗髮精-粉玫瑰-750ml"
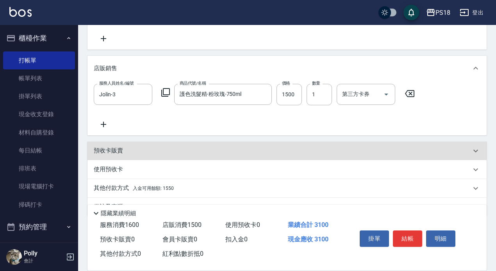
scroll to position [189, 0]
click at [96, 119] on icon at bounding box center [104, 123] width 20 height 9
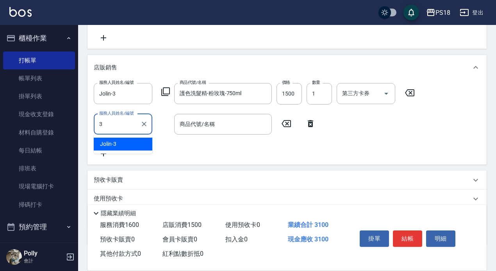
type input "Jolin-3"
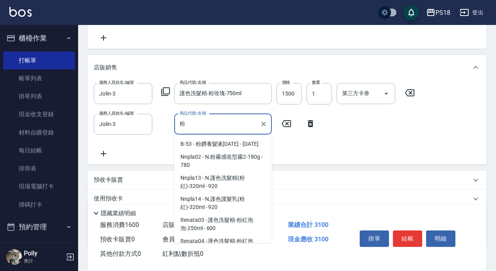
scroll to position [97, 0]
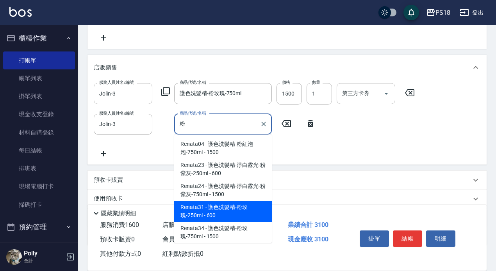
type input "護色洗髮精-粉玫瑰-250ml"
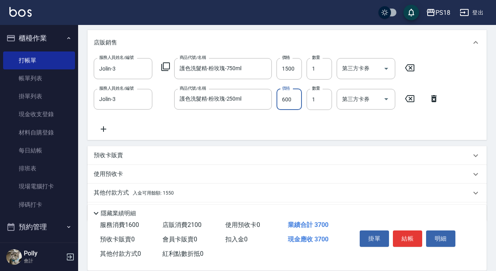
scroll to position [239, 0]
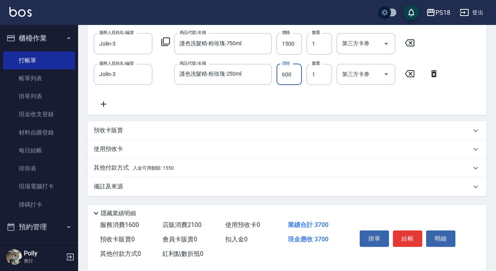
click at [139, 169] on span "入金可用餘額: 1550" at bounding box center [153, 167] width 41 height 5
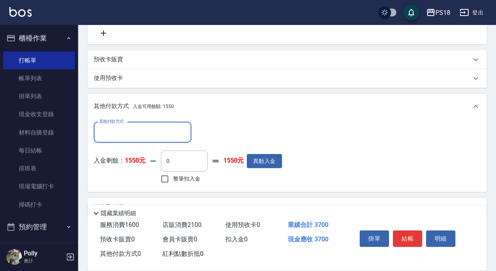
scroll to position [0, 0]
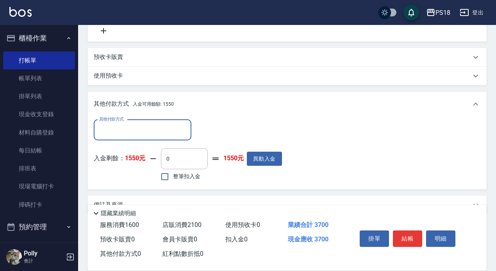
click at [173, 174] on span "整筆扣入金" at bounding box center [186, 176] width 27 height 8
click at [173, 174] on input "整筆扣入金" at bounding box center [164, 177] width 16 height 16
checkbox input "true"
type input "1550"
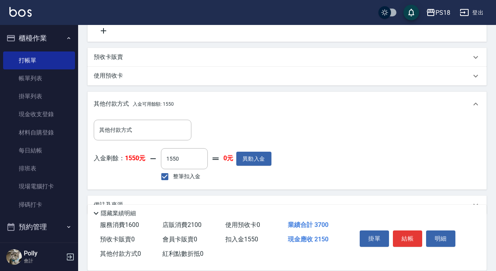
click at [413, 231] on button "結帳" at bounding box center [407, 239] width 29 height 16
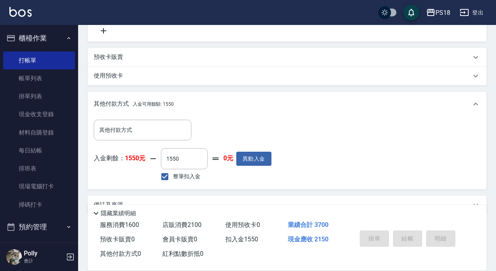
type input "[DATE] 21:16"
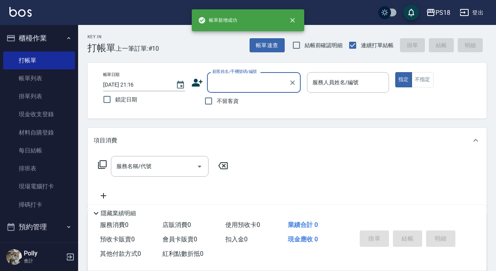
click at [219, 104] on span "不留客資" at bounding box center [228, 101] width 22 height 8
click at [217, 104] on input "不留客資" at bounding box center [208, 101] width 16 height 16
checkbox input "true"
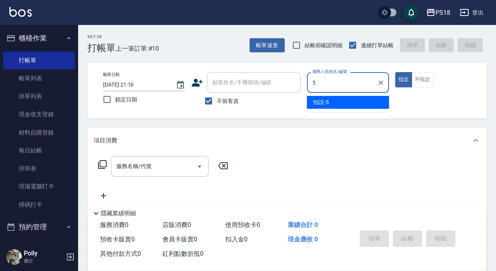
type input "怡諠-5"
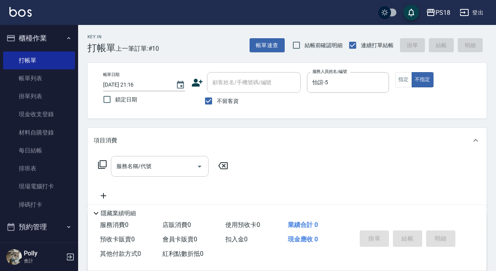
click at [175, 168] on input "服務名稱/代號" at bounding box center [153, 167] width 79 height 14
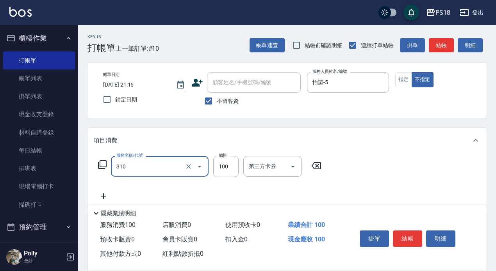
type input "瀏海100(310)"
drag, startPoint x: 401, startPoint y: 241, endPoint x: 396, endPoint y: 260, distance: 19.3
click at [396, 260] on div "掛單 結帳 明細" at bounding box center [412, 239] width 130 height 43
click at [404, 239] on button "結帳" at bounding box center [407, 239] width 29 height 16
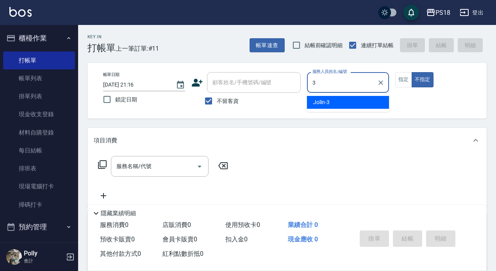
type input "Jolin-3"
type button "false"
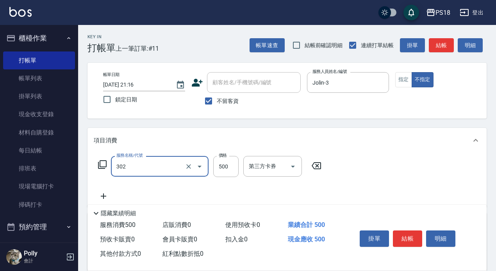
type input "單剪500(302)"
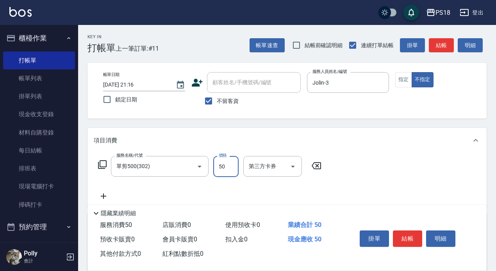
type input "500"
click at [404, 80] on button "指定" at bounding box center [403, 79] width 17 height 15
click at [446, 39] on button "結帳" at bounding box center [440, 45] width 25 height 14
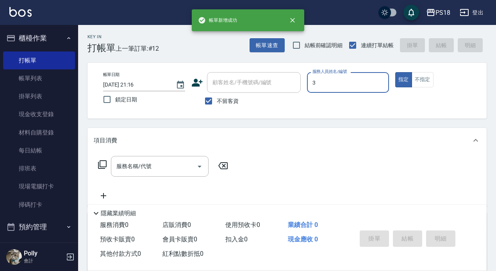
type input "Jolin-3"
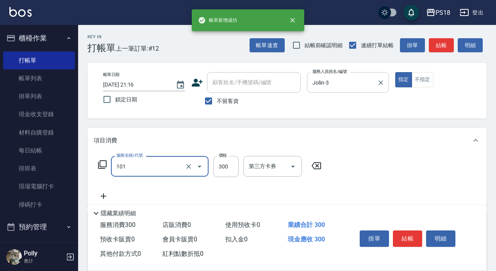
type input "洗髮300(101)"
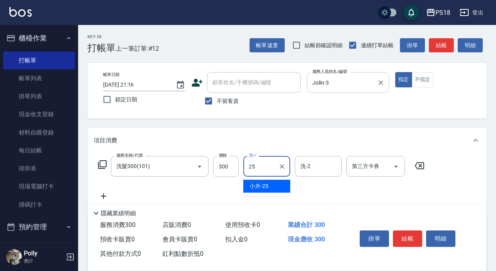
type input "小卉-25"
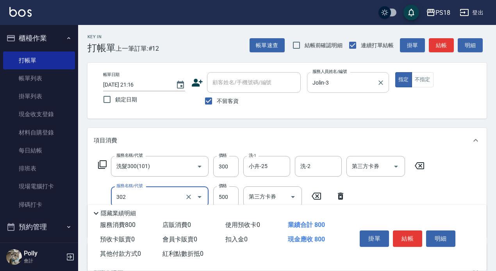
type input "單剪500(302)"
type input "500"
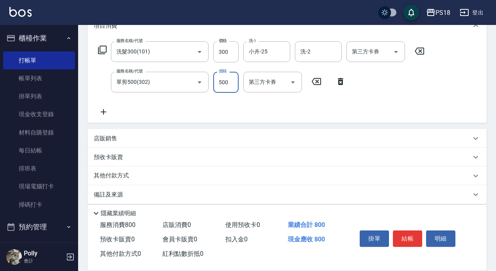
scroll to position [123, 0]
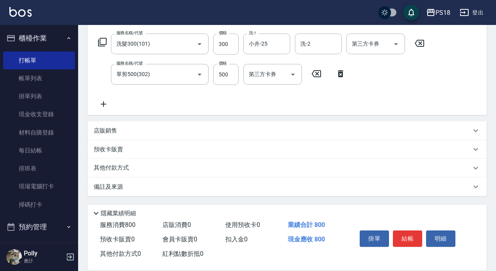
drag, startPoint x: 117, startPoint y: 130, endPoint x: 123, endPoint y: 128, distance: 6.7
click at [118, 130] on div "店販銷售" at bounding box center [282, 131] width 377 height 8
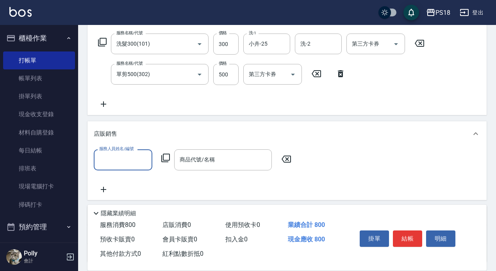
scroll to position [0, 0]
type input "5"
type input "小卉-25"
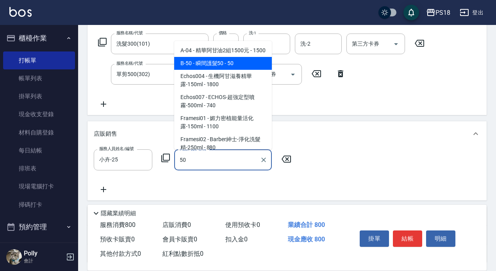
type input "瞬間護髮50"
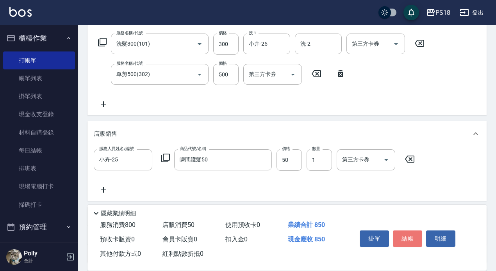
click at [402, 236] on button "結帳" at bounding box center [407, 239] width 29 height 16
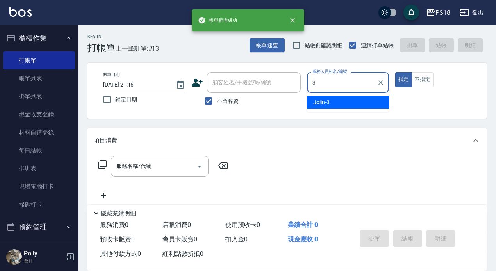
type input "Jolin-3"
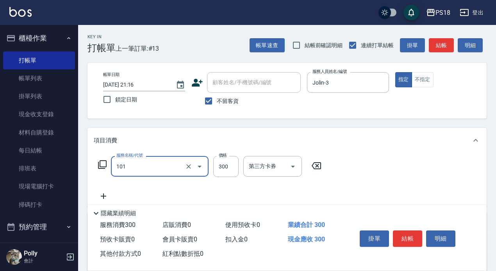
type input "洗髮300(101)"
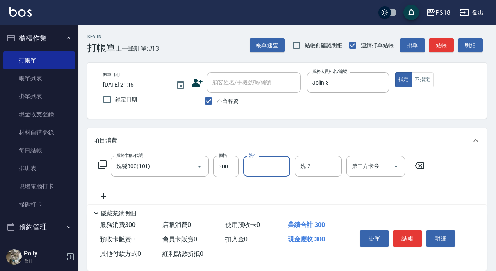
type input "3"
type input "小卉-25"
click at [411, 237] on button "結帳" at bounding box center [407, 239] width 29 height 16
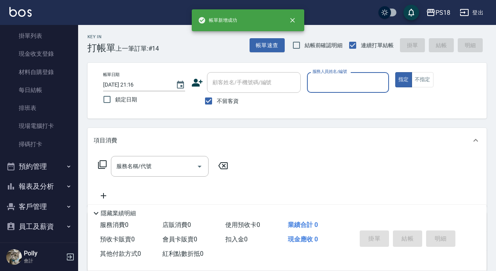
scroll to position [84, 0]
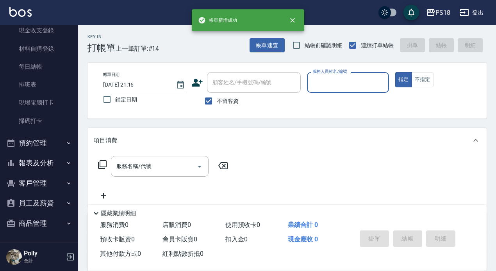
click at [46, 154] on button "報表及分析" at bounding box center [39, 163] width 72 height 20
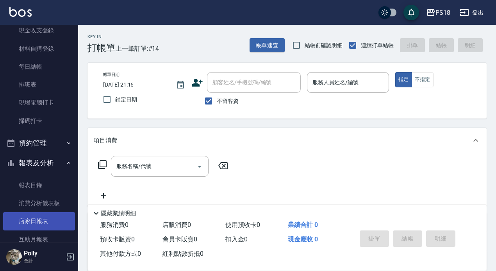
click at [41, 226] on link "店家日報表" at bounding box center [39, 221] width 72 height 18
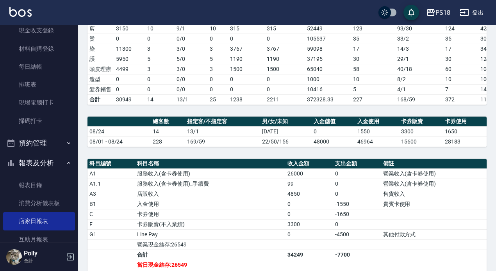
scroll to position [234, 0]
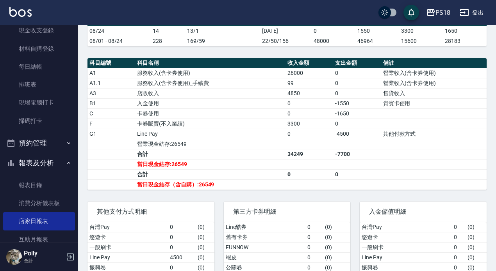
drag, startPoint x: 198, startPoint y: 101, endPoint x: 204, endPoint y: 101, distance: 5.9
click at [198, 98] on td "店販收入" at bounding box center [210, 93] width 150 height 10
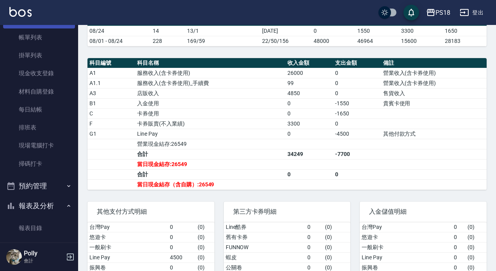
scroll to position [0, 0]
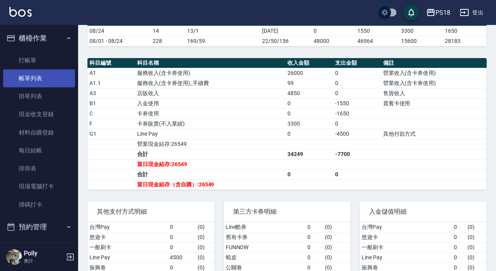
click at [38, 83] on link "帳單列表" at bounding box center [39, 78] width 72 height 18
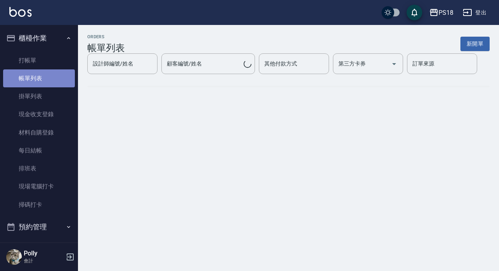
click at [41, 83] on link "帳單列表" at bounding box center [39, 78] width 72 height 18
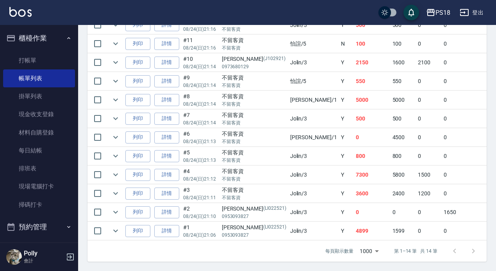
scroll to position [288, 0]
click at [164, 113] on link "詳情" at bounding box center [166, 119] width 25 height 12
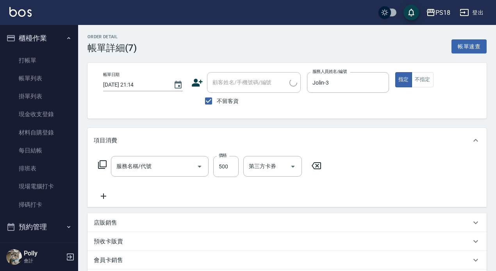
type input "[DATE] 21:14"
checkbox input "true"
type input "Jolin-3"
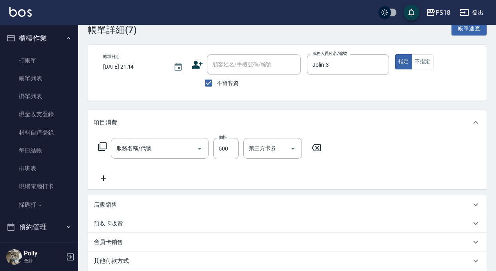
type input "單剪500(302)"
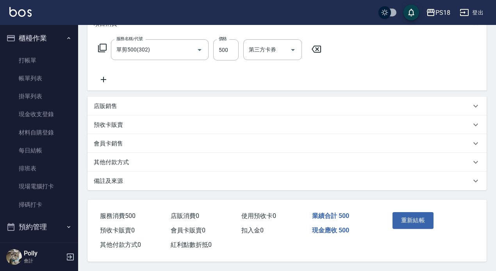
click at [149, 162] on div "其他付款方式" at bounding box center [286, 162] width 399 height 19
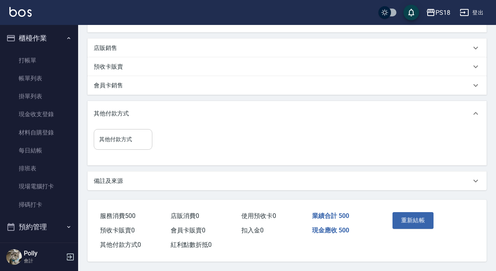
scroll to position [178, 0]
click at [145, 137] on input "其他付款方式" at bounding box center [123, 140] width 52 height 14
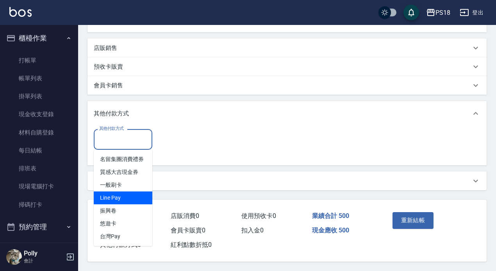
drag, startPoint x: 142, startPoint y: 192, endPoint x: 151, endPoint y: 189, distance: 8.8
click at [144, 192] on span "Line Pay" at bounding box center [123, 198] width 59 height 13
type input "Line Pay"
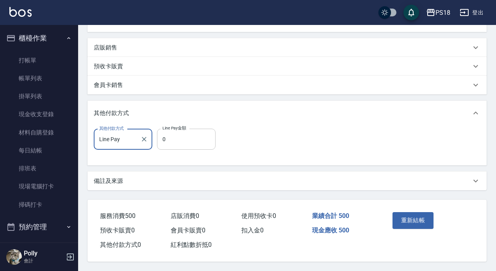
click at [180, 134] on input "0" at bounding box center [186, 139] width 59 height 21
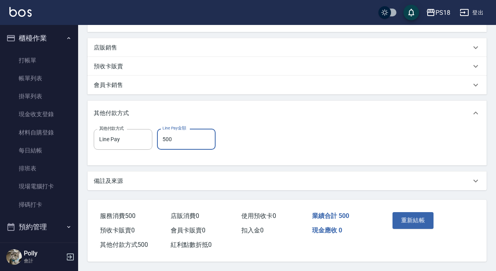
type input "500"
click at [421, 216] on button "重新結帳" at bounding box center [412, 220] width 41 height 16
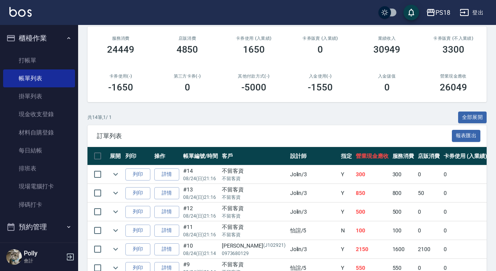
scroll to position [273, 0]
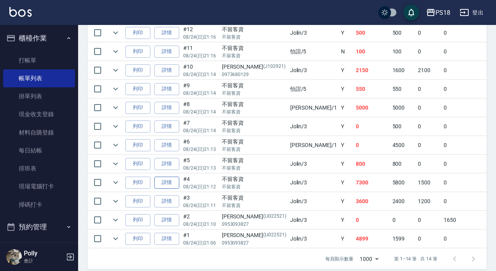
click at [167, 183] on link "詳情" at bounding box center [166, 183] width 25 height 12
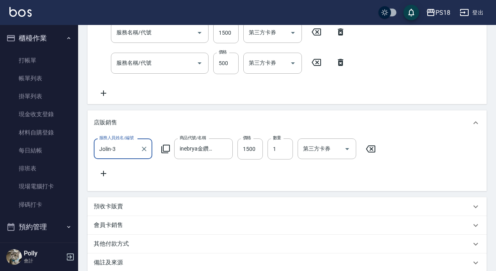
type input "[DATE] 21:12"
checkbox input "true"
type input "Jolin-3"
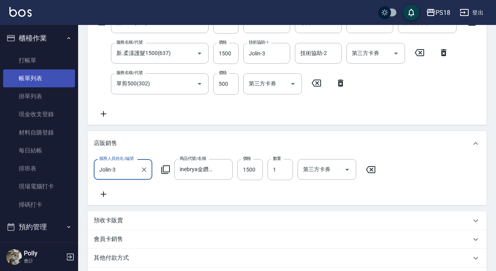
type input "染1500(405)"
type input "新.柔漾護髮1500(637)"
type input "單剪500(302)"
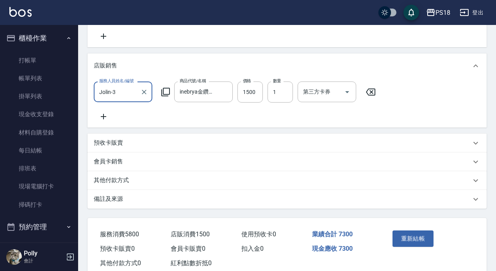
scroll to position [222, 0]
click at [121, 184] on p "其他付款方式" at bounding box center [111, 180] width 35 height 8
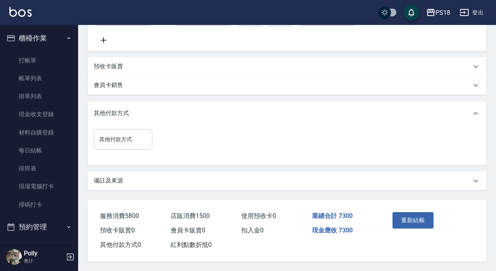
scroll to position [315, 0]
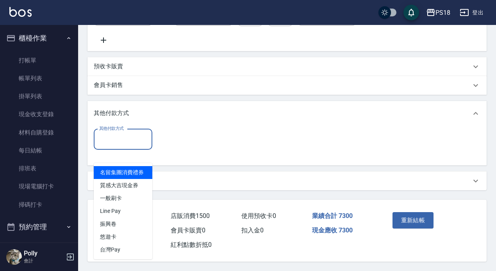
click at [132, 141] on input "其他付款方式" at bounding box center [123, 140] width 52 height 14
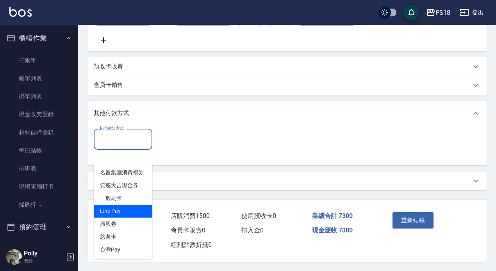
drag, startPoint x: 122, startPoint y: 191, endPoint x: 148, endPoint y: 178, distance: 29.5
click at [122, 205] on span "Line Pay" at bounding box center [123, 211] width 59 height 13
type input "Line Pay"
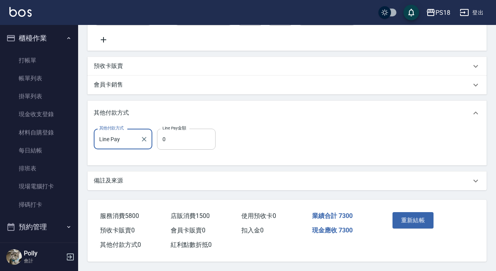
click at [175, 142] on input "0" at bounding box center [186, 139] width 59 height 21
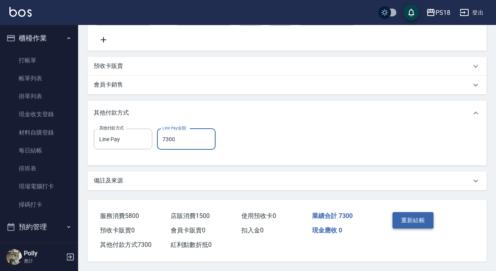
type input "7300"
click at [421, 220] on button "重新結帳" at bounding box center [412, 220] width 41 height 16
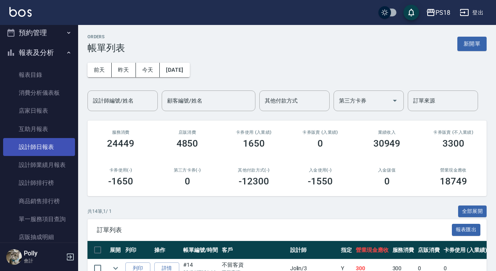
scroll to position [195, 0]
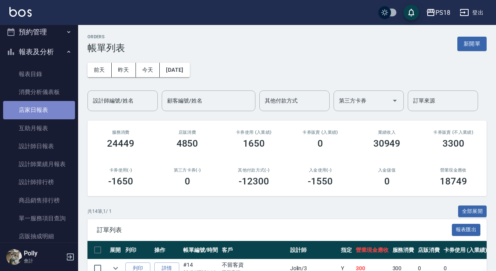
click at [52, 107] on link "店家日報表" at bounding box center [39, 110] width 72 height 18
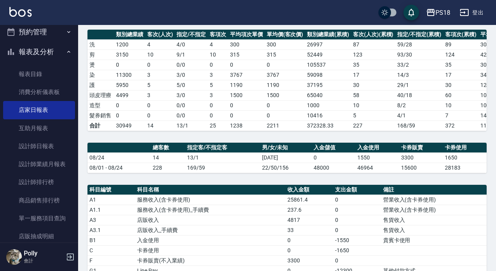
scroll to position [292, 0]
